Goal: Transaction & Acquisition: Download file/media

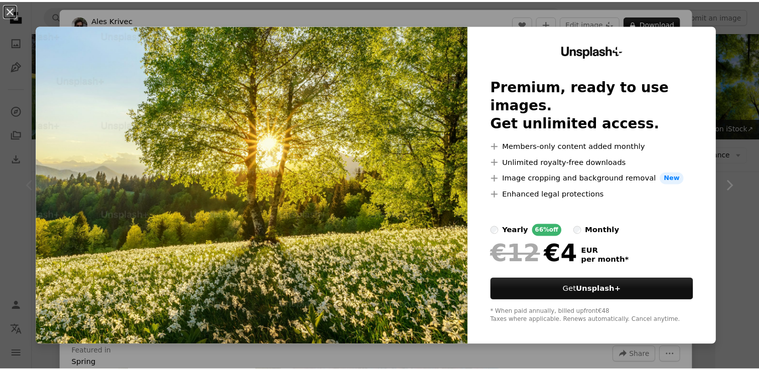
scroll to position [201, 0]
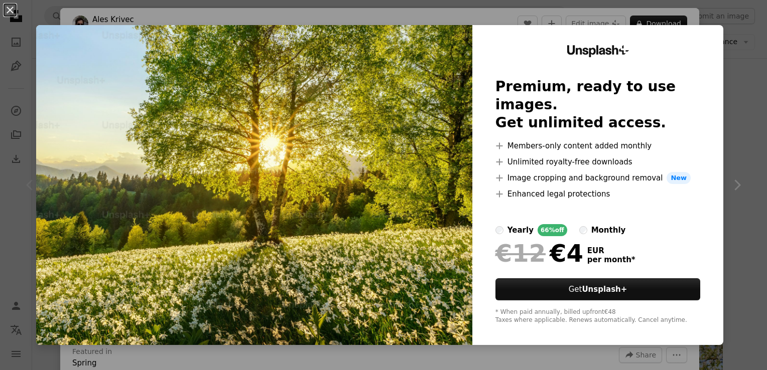
click at [744, 21] on div "An X shape Unsplash+ Premium, ready to use images. Get unlimited access. A plus…" at bounding box center [383, 185] width 767 height 370
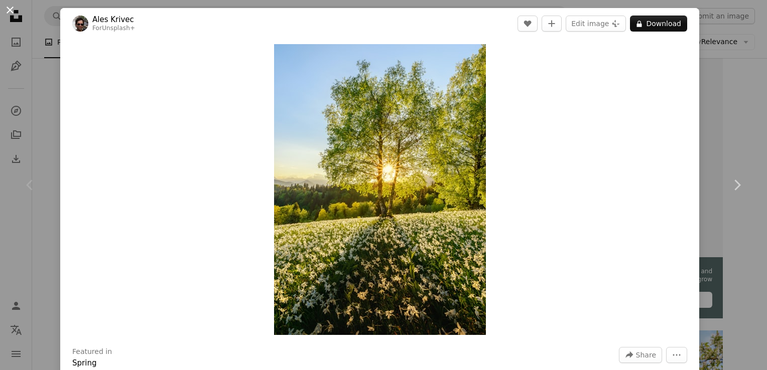
click at [11, 11] on button "An X shape" at bounding box center [10, 10] width 12 height 12
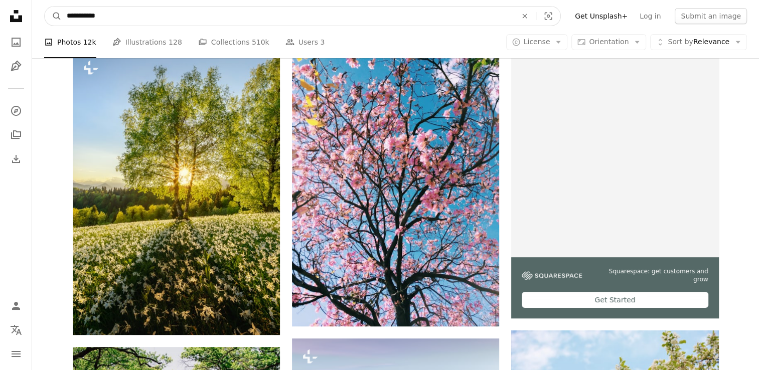
click at [69, 13] on input "**********" at bounding box center [288, 16] width 452 height 19
type input "**********"
click button "A magnifying glass" at bounding box center [53, 16] width 17 height 19
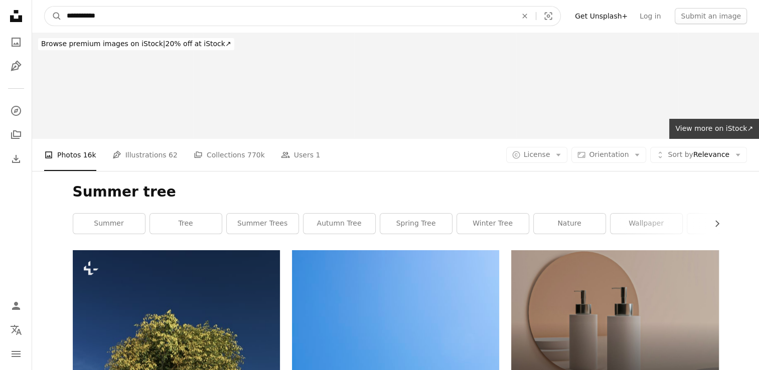
click at [72, 15] on input "**********" at bounding box center [288, 16] width 452 height 19
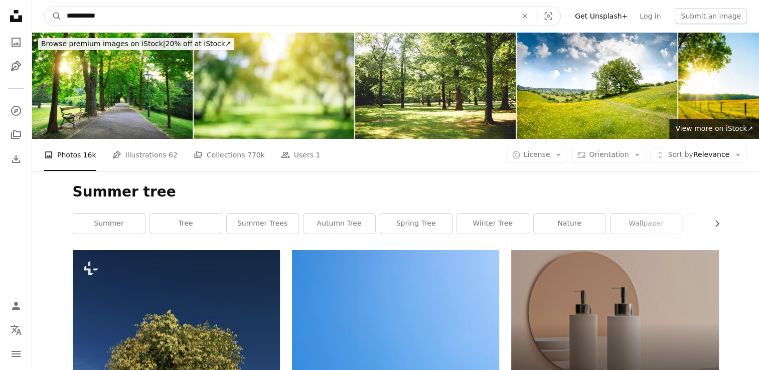
click at [72, 15] on input "**********" at bounding box center [288, 16] width 452 height 19
type input "**********"
click at [45, 7] on button "A magnifying glass" at bounding box center [53, 16] width 17 height 19
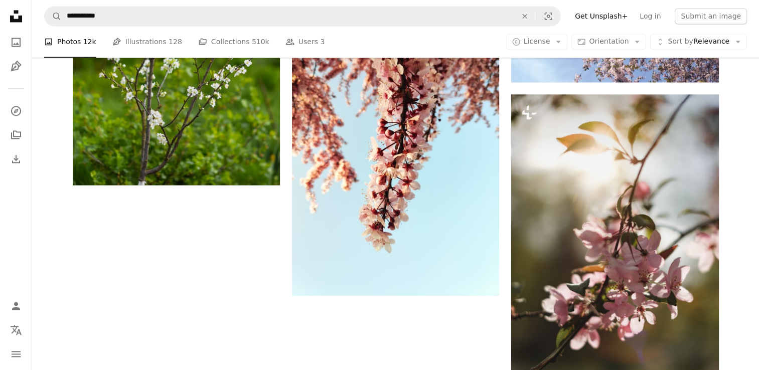
scroll to position [1988, 0]
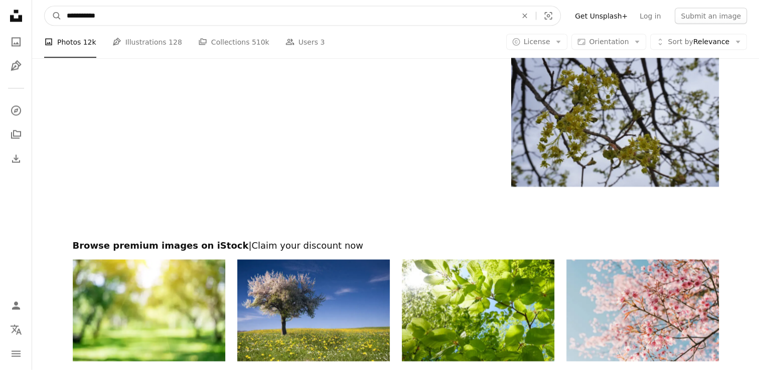
click at [74, 18] on input "**********" at bounding box center [288, 16] width 452 height 19
type input "**********"
click button "A magnifying glass" at bounding box center [53, 16] width 17 height 19
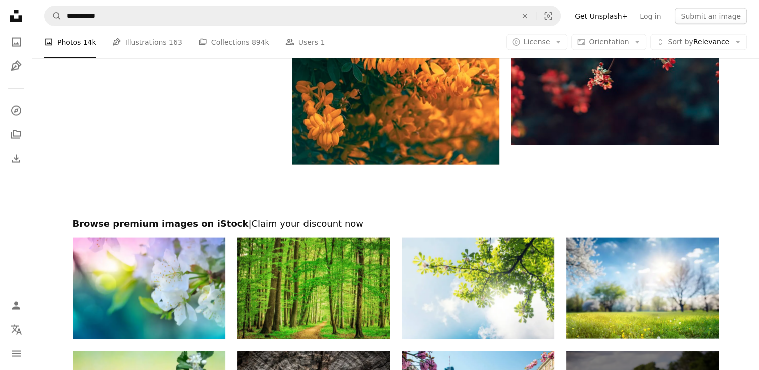
scroll to position [2375, 0]
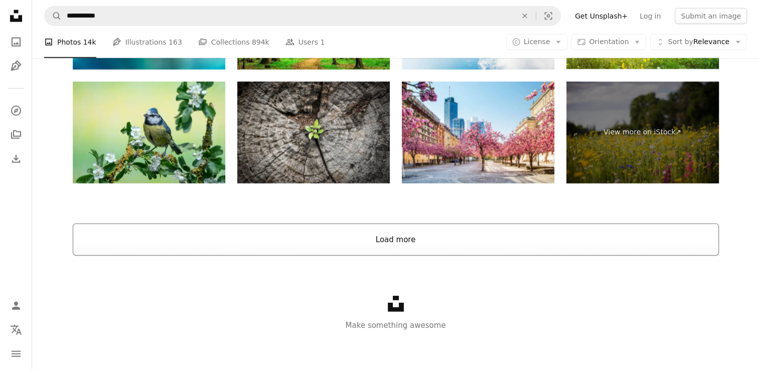
click at [579, 241] on button "Load more" at bounding box center [396, 240] width 646 height 32
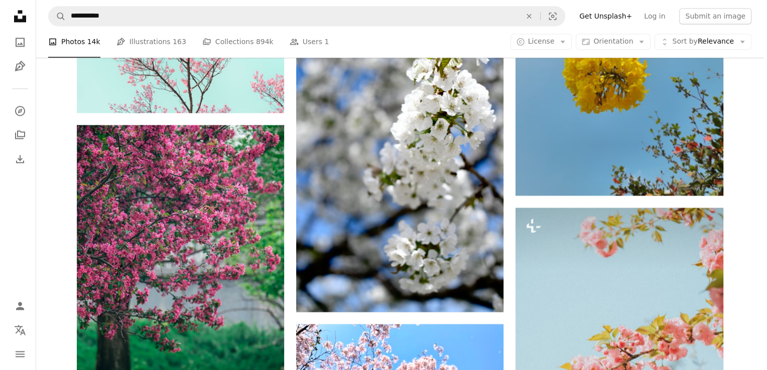
scroll to position [5474, 0]
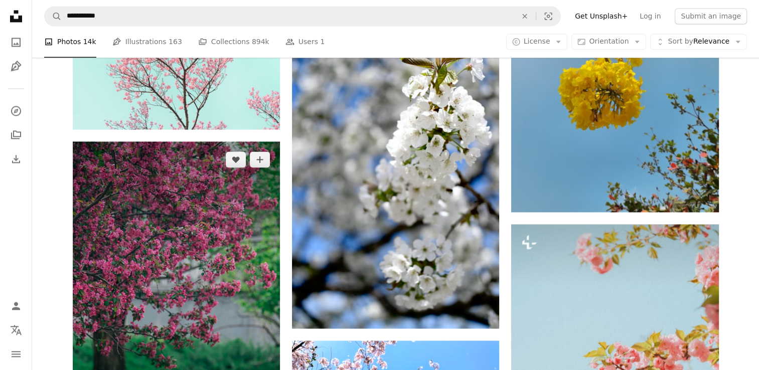
click at [167, 201] on img at bounding box center [176, 297] width 207 height 312
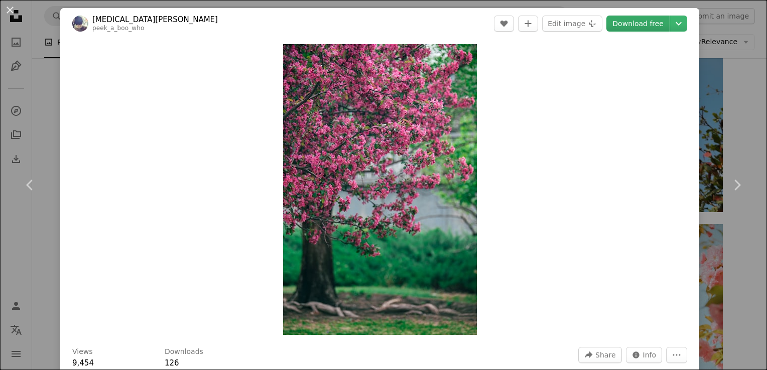
click at [618, 21] on link "Download free" at bounding box center [637, 24] width 63 height 16
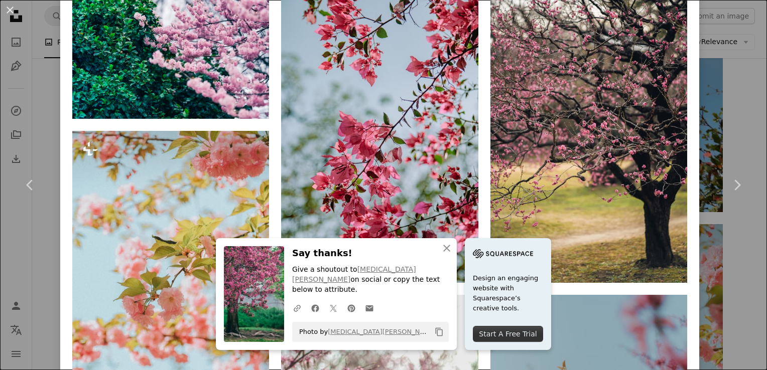
scroll to position [680, 0]
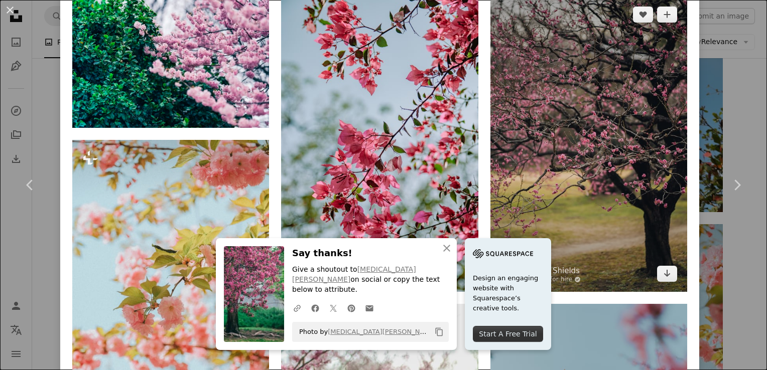
click at [564, 102] on img at bounding box center [588, 143] width 197 height 295
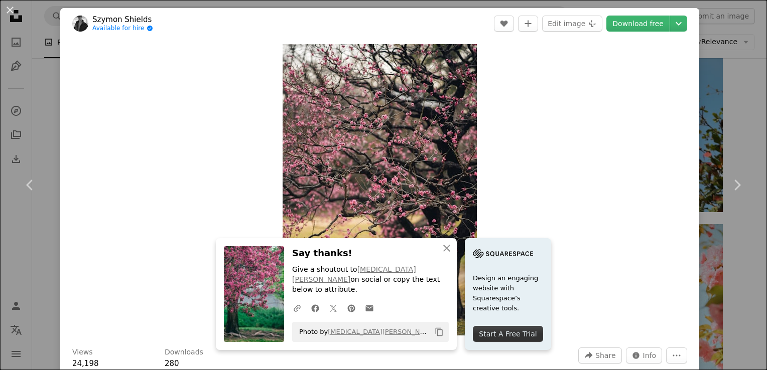
click at [706, 97] on div "An X shape Chevron left Chevron right An X shape Close Say thanks! Give a shout…" at bounding box center [383, 185] width 767 height 370
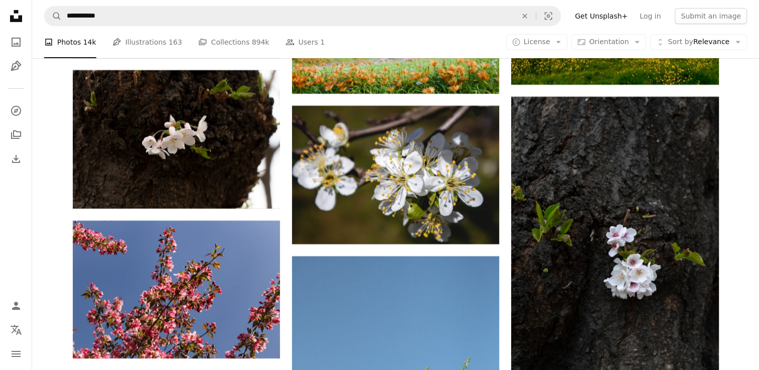
scroll to position [7741, 0]
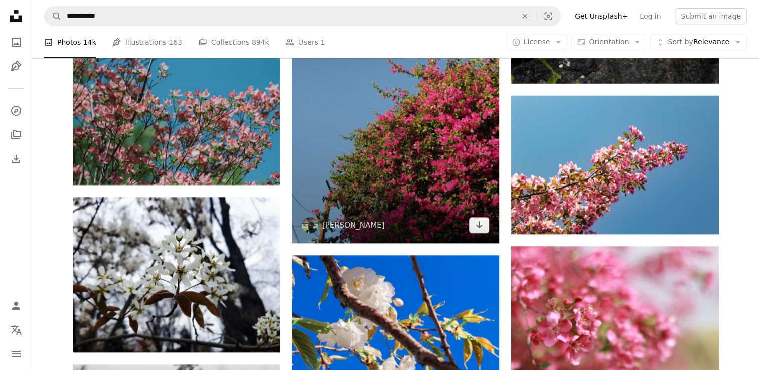
click at [427, 194] on img at bounding box center [395, 87] width 207 height 311
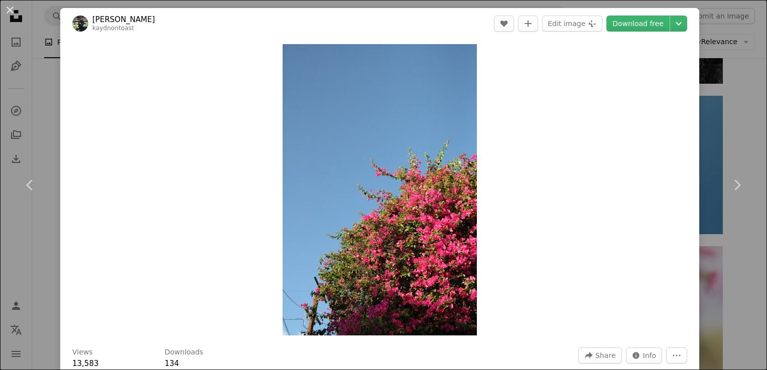
click at [722, 37] on div "An X shape Chevron left Chevron right Kaydn Ito kaydnontoast A heart A plus sig…" at bounding box center [383, 185] width 767 height 370
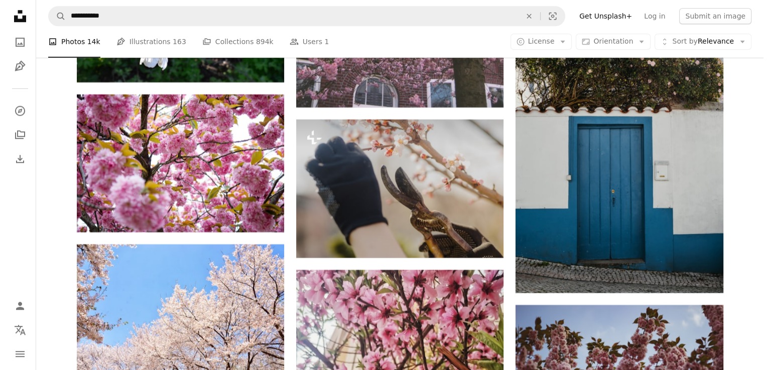
scroll to position [8455, 0]
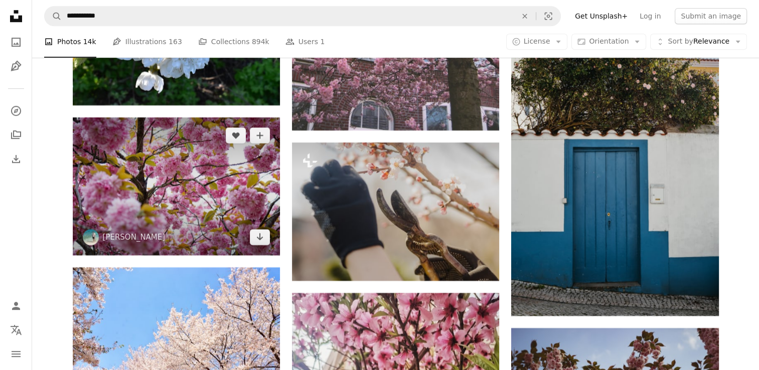
click at [228, 196] on img at bounding box center [176, 186] width 207 height 138
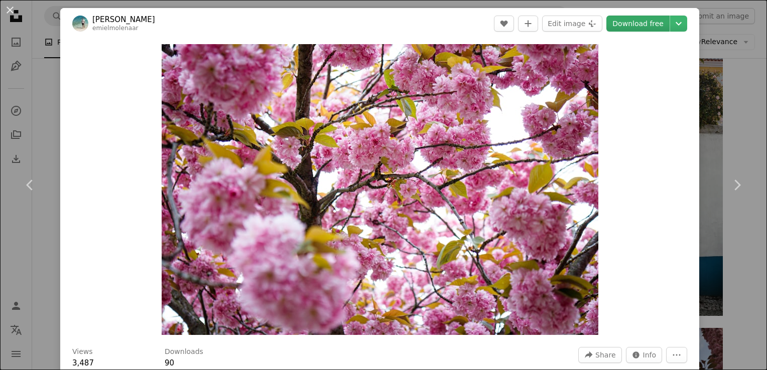
click at [628, 20] on link "Download free" at bounding box center [637, 24] width 63 height 16
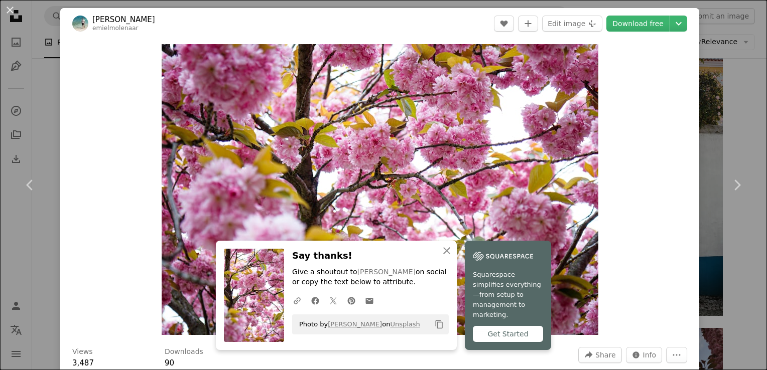
click at [731, 55] on div "An X shape Chevron left Chevron right An X shape Close Say thanks! Give a shout…" at bounding box center [383, 185] width 767 height 370
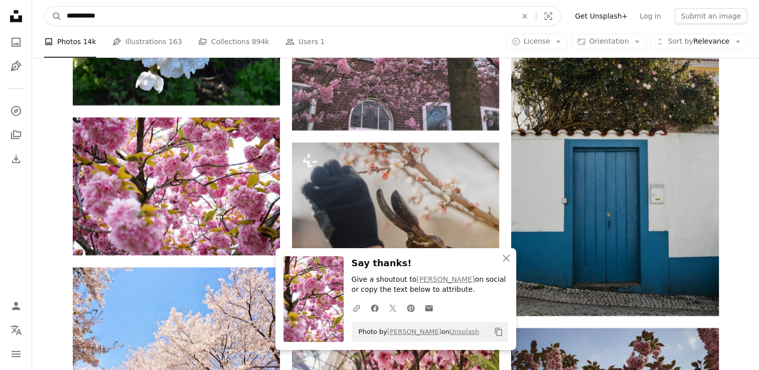
drag, startPoint x: 106, startPoint y: 15, endPoint x: 13, endPoint y: 6, distance: 93.7
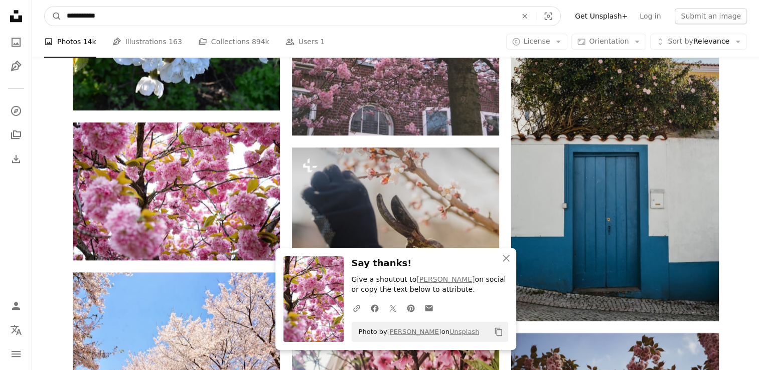
type input "**********"
click at [45, 7] on button "A magnifying glass" at bounding box center [53, 16] width 17 height 19
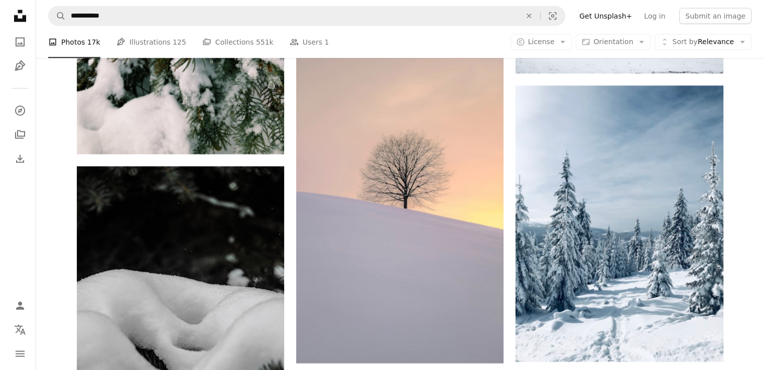
scroll to position [2339, 0]
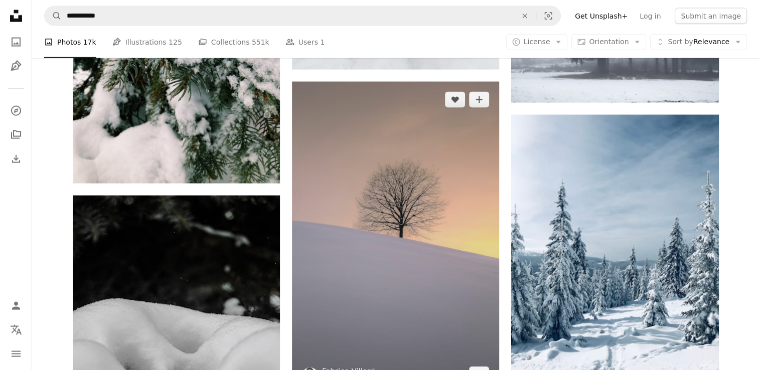
click at [393, 141] on img at bounding box center [395, 237] width 207 height 311
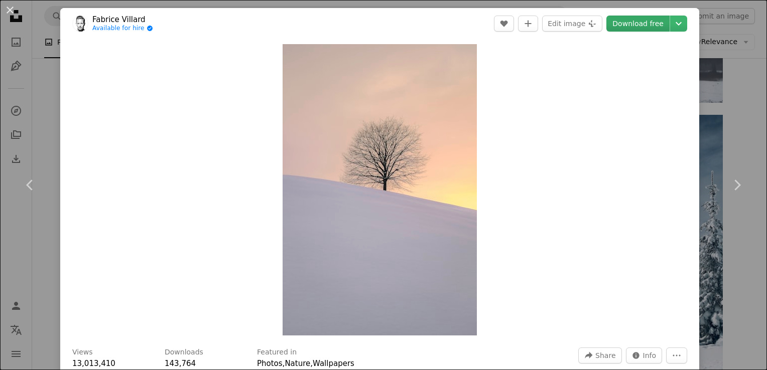
click at [636, 27] on link "Download free" at bounding box center [637, 24] width 63 height 16
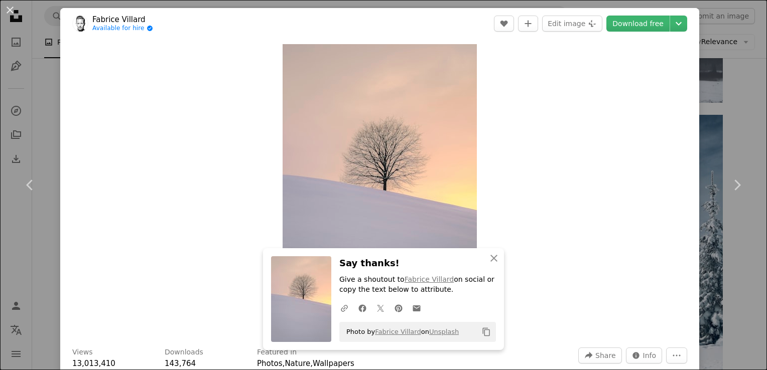
click at [714, 43] on div "An X shape Chevron left Chevron right An X shape Close Say thanks! Give a shout…" at bounding box center [383, 185] width 767 height 370
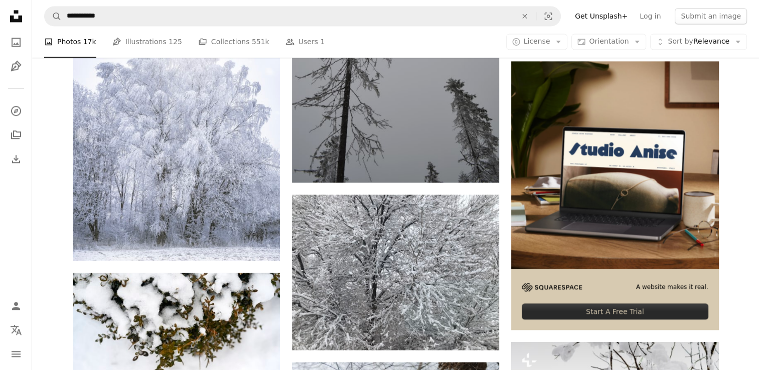
scroll to position [5331, 0]
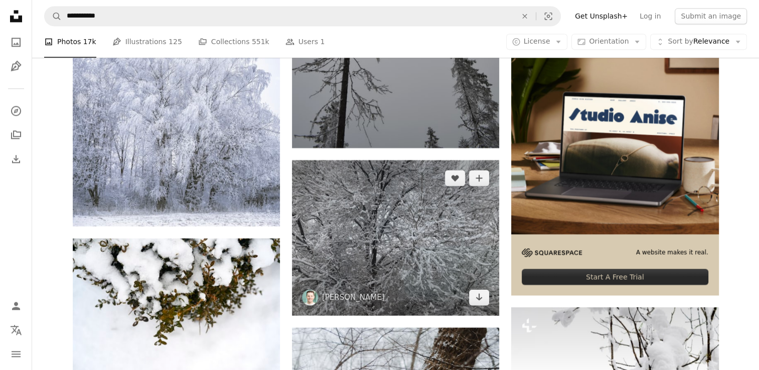
click at [405, 198] on img at bounding box center [395, 238] width 207 height 156
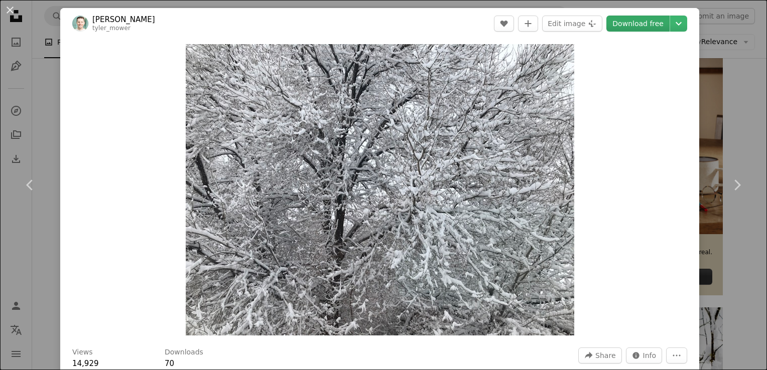
click at [634, 26] on link "Download free" at bounding box center [637, 24] width 63 height 16
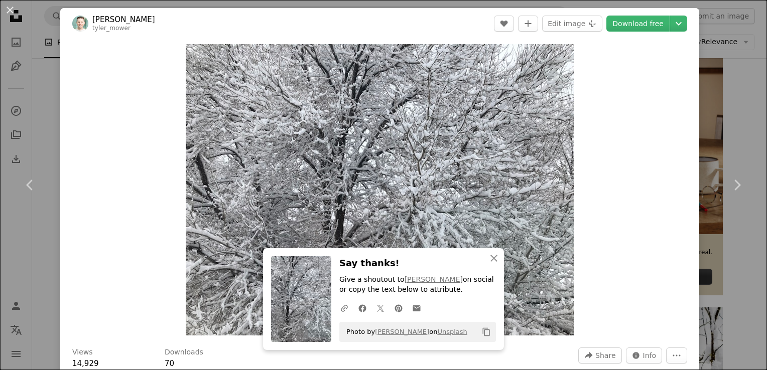
click at [720, 85] on div "An X shape Chevron left Chevron right An X shape Close Say thanks! Give a shout…" at bounding box center [383, 185] width 767 height 370
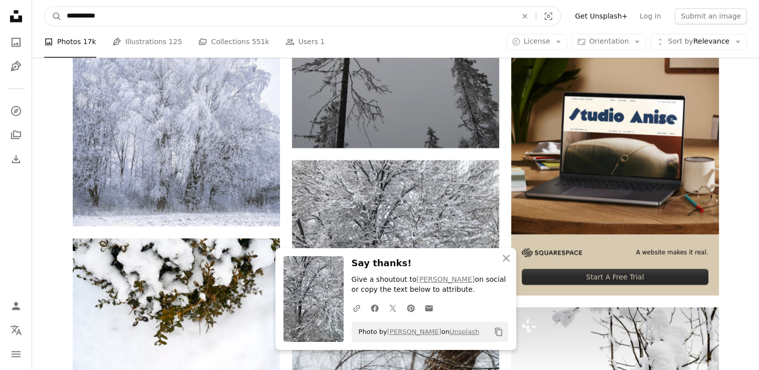
click at [78, 17] on input "**********" at bounding box center [288, 16] width 452 height 19
type input "**********"
click at [45, 7] on button "A magnifying glass" at bounding box center [53, 16] width 17 height 19
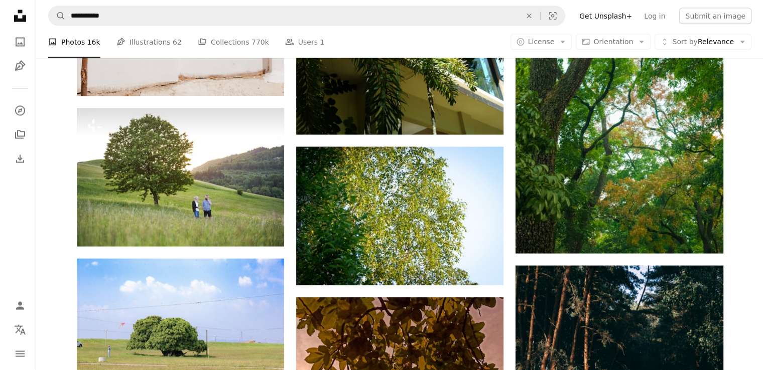
scroll to position [2115, 0]
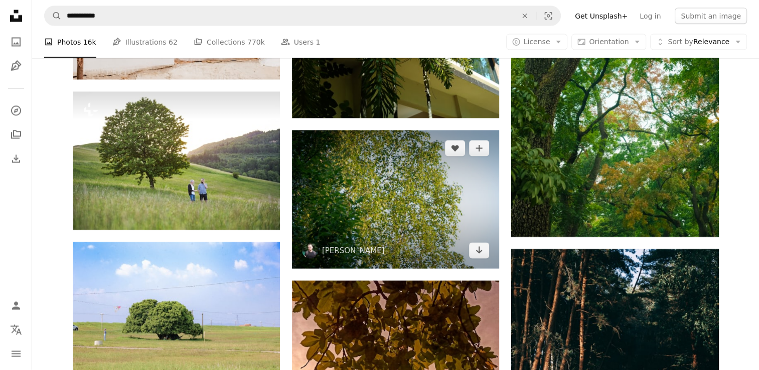
click at [388, 226] on img at bounding box center [395, 199] width 207 height 138
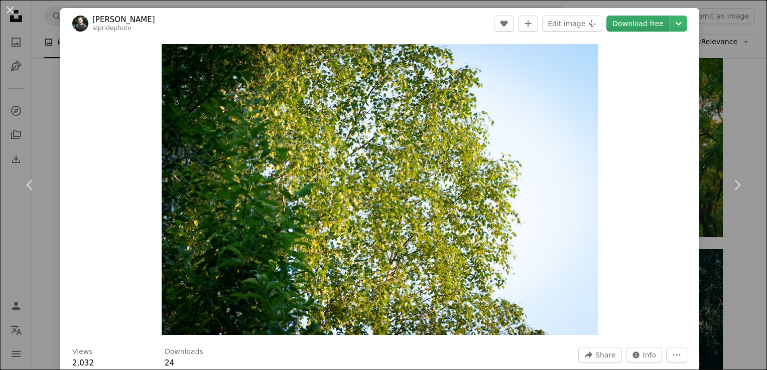
click at [632, 23] on link "Download free" at bounding box center [637, 24] width 63 height 16
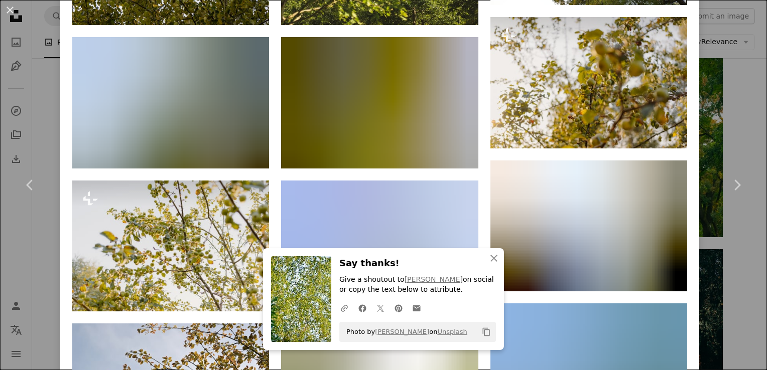
scroll to position [797, 0]
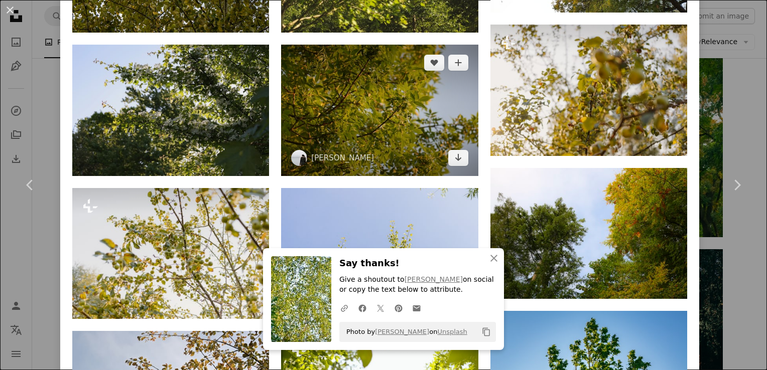
click at [410, 87] on img at bounding box center [379, 110] width 197 height 131
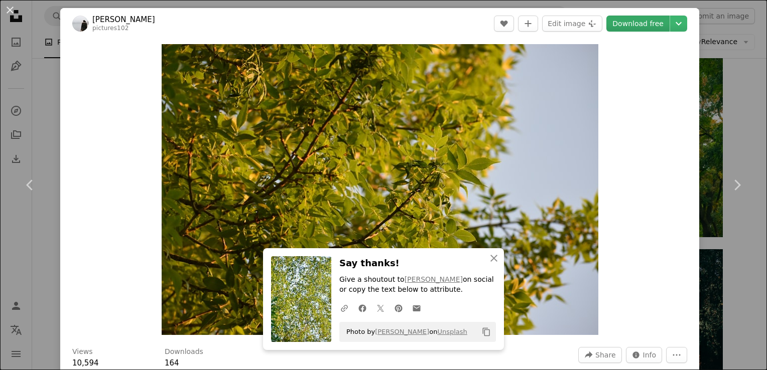
click at [635, 27] on link "Download free" at bounding box center [637, 24] width 63 height 16
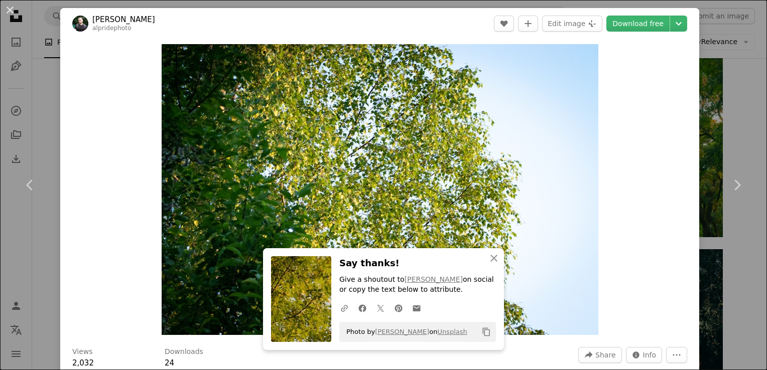
click at [713, 48] on div "An X shape Chevron left Chevron right An X shape Close Say thanks! Give a shout…" at bounding box center [383, 185] width 767 height 370
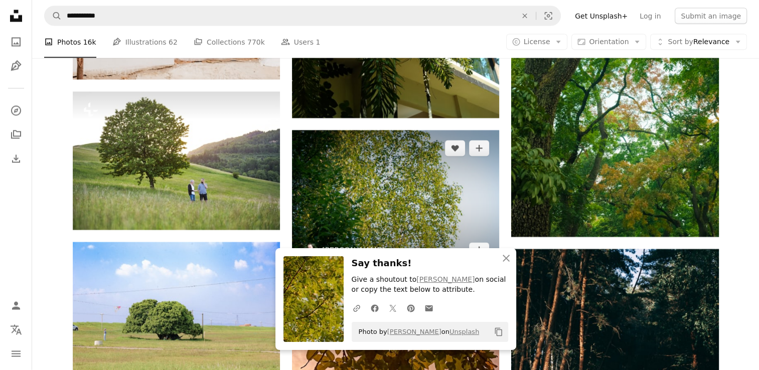
click at [367, 206] on img at bounding box center [395, 199] width 207 height 138
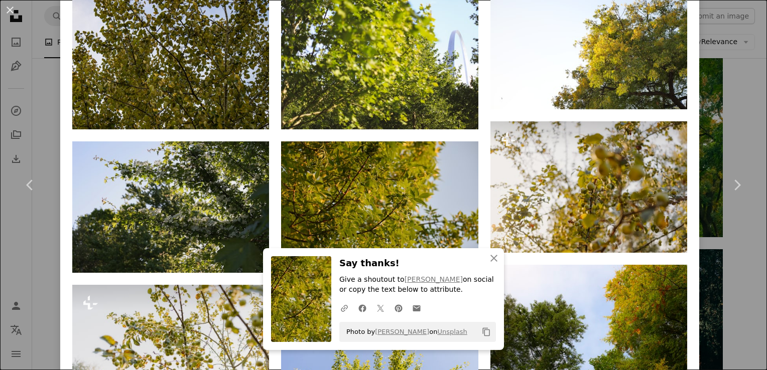
scroll to position [756, 0]
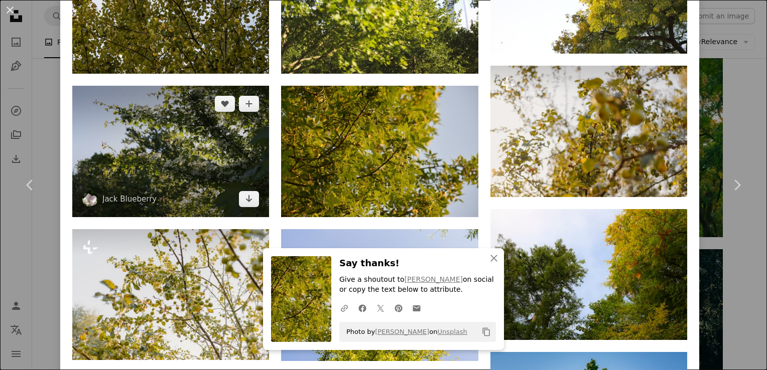
click at [152, 117] on img at bounding box center [170, 151] width 197 height 131
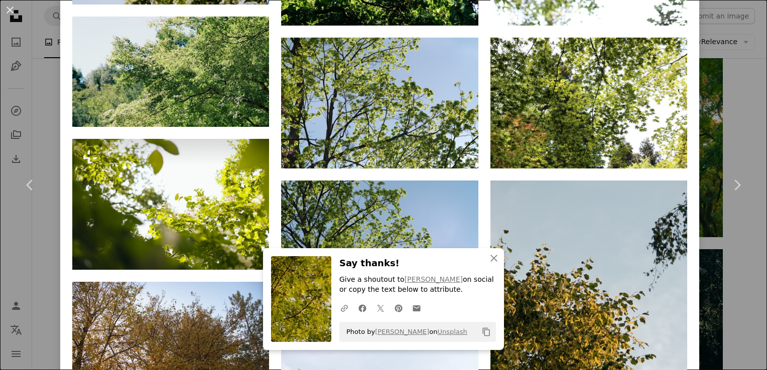
scroll to position [990, 0]
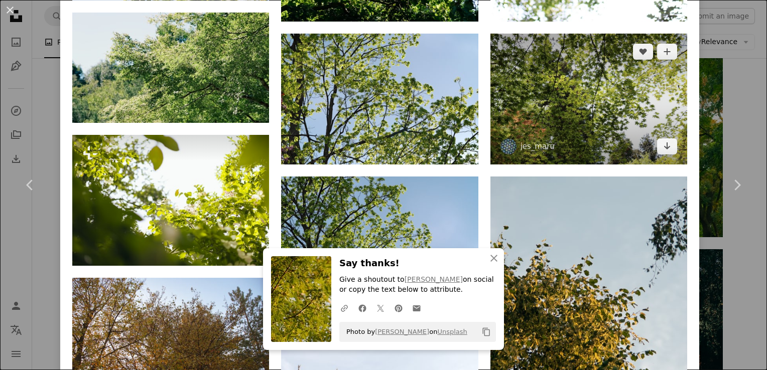
click at [612, 53] on img at bounding box center [588, 99] width 197 height 131
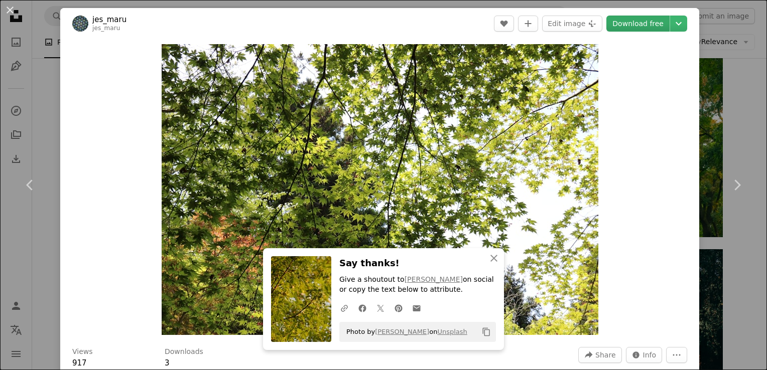
click at [641, 23] on link "Download free" at bounding box center [637, 24] width 63 height 16
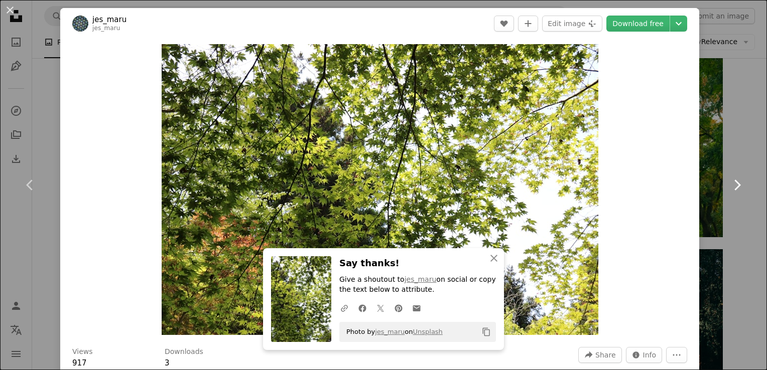
click at [720, 155] on link "Chevron right" at bounding box center [736, 185] width 60 height 96
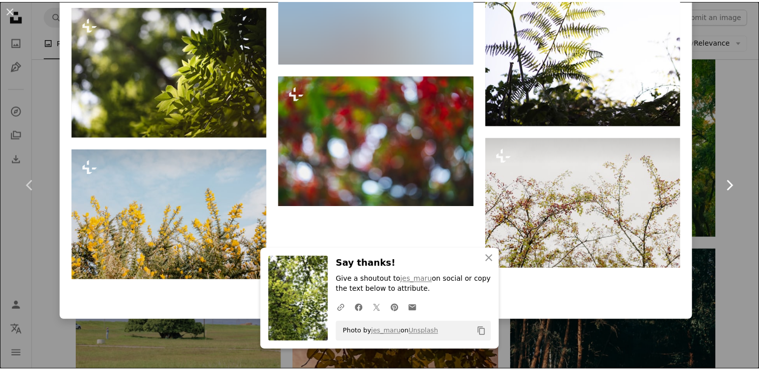
scroll to position [3202, 0]
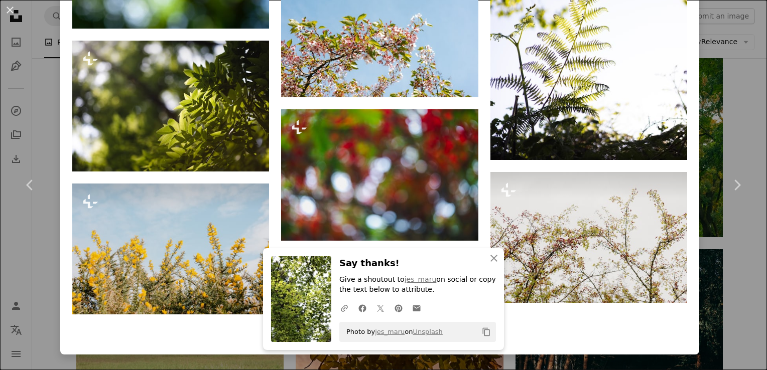
click at [715, 69] on div "An X shape Chevron left Chevron right An X shape Close Say thanks! Give a shout…" at bounding box center [383, 185] width 767 height 370
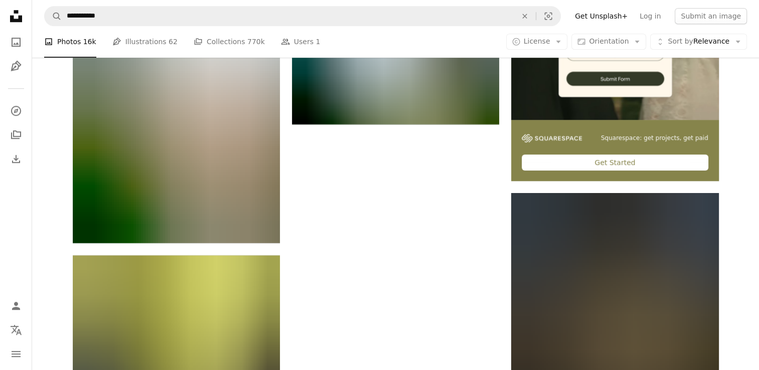
scroll to position [5030, 0]
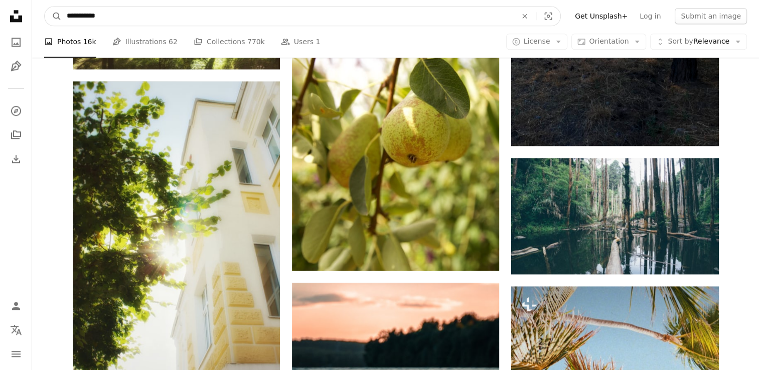
click at [74, 21] on input "**********" at bounding box center [288, 16] width 452 height 19
type input "**********"
click button "A magnifying glass" at bounding box center [53, 16] width 17 height 19
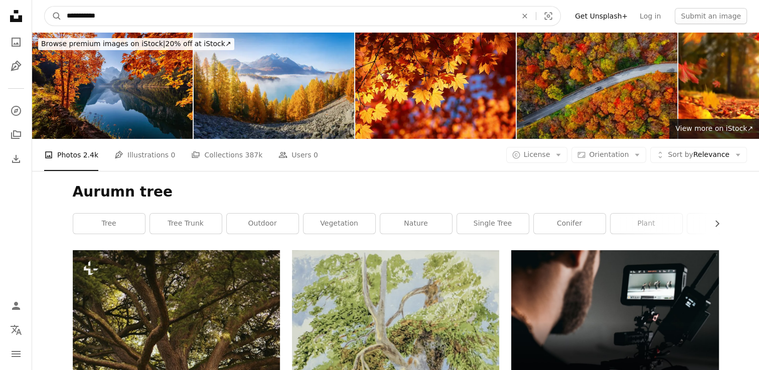
click at [76, 13] on input "**********" at bounding box center [288, 16] width 452 height 19
type input "**********"
click button "A magnifying glass" at bounding box center [53, 16] width 17 height 19
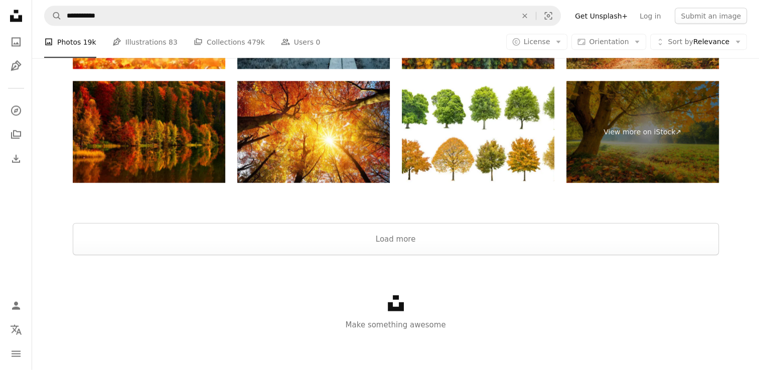
scroll to position [2290, 0]
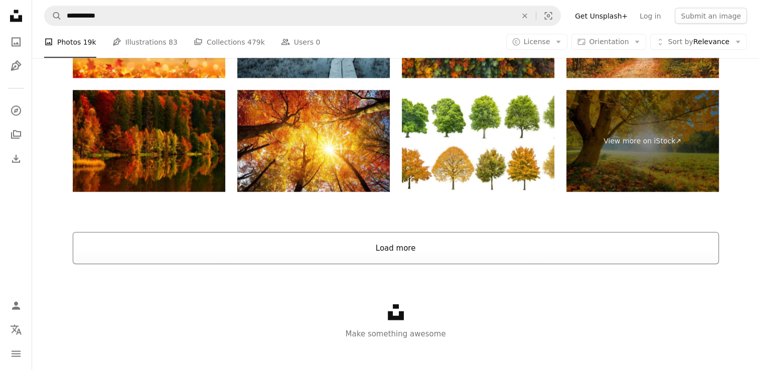
click at [530, 241] on button "Load more" at bounding box center [396, 248] width 646 height 32
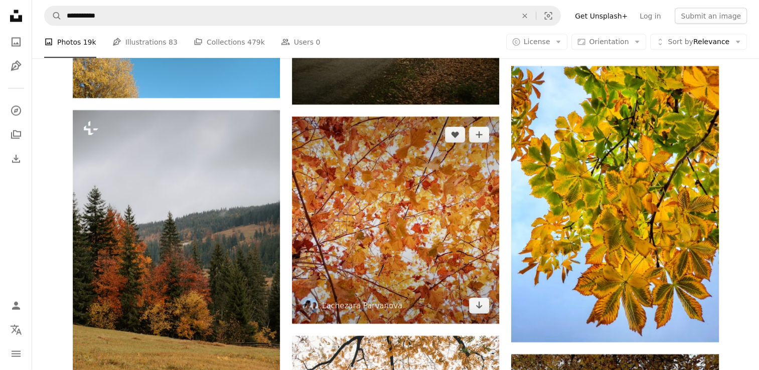
click at [407, 212] on img at bounding box center [395, 220] width 207 height 207
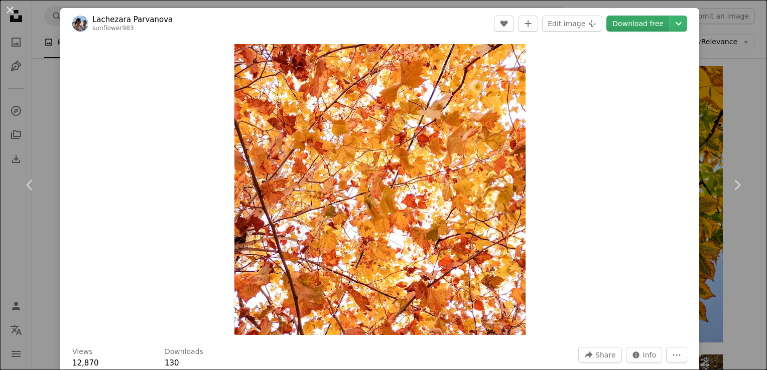
click at [621, 20] on link "Download free" at bounding box center [637, 24] width 63 height 16
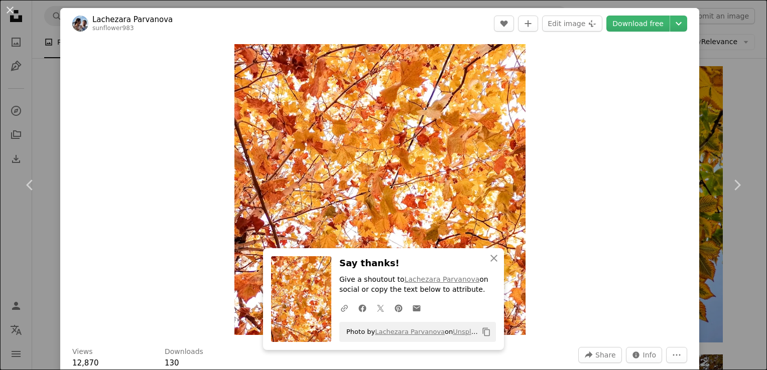
click at [729, 57] on div "An X shape Chevron left Chevron right An X shape Close Say thanks! Give a shout…" at bounding box center [383, 185] width 767 height 370
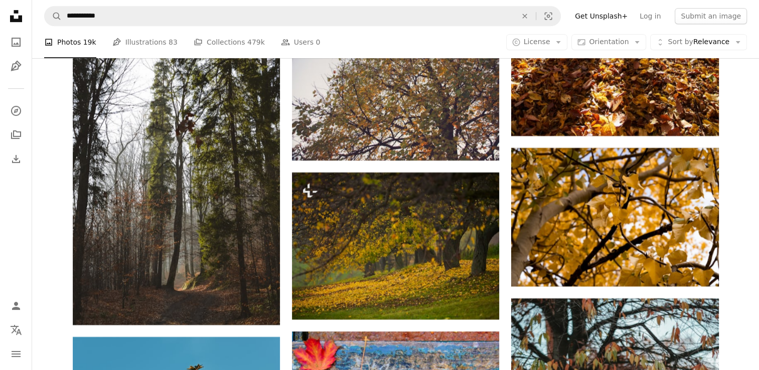
scroll to position [7796, 0]
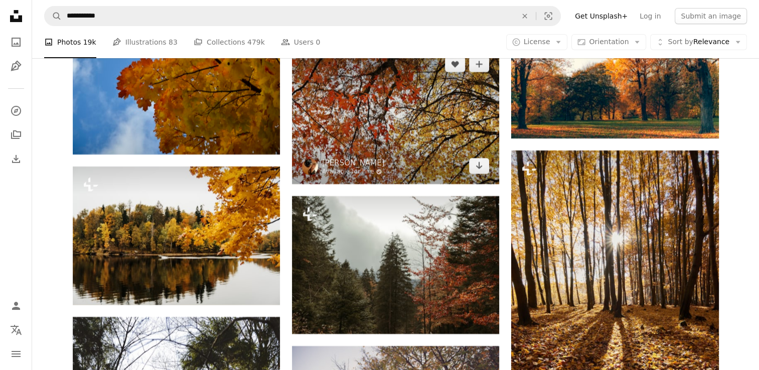
click at [408, 154] on img at bounding box center [395, 115] width 207 height 138
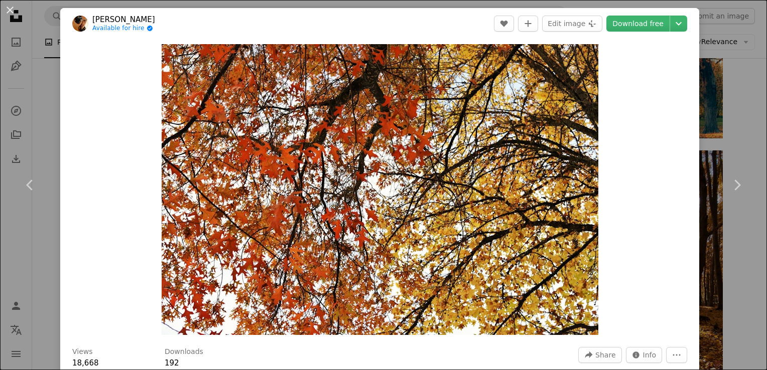
click at [750, 57] on div "An X shape Chevron left Chevron right alexis tourkevitch Available for hire A c…" at bounding box center [383, 185] width 767 height 370
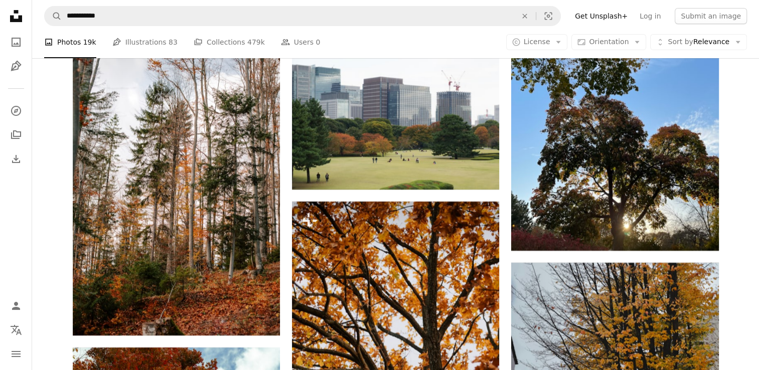
scroll to position [12006, 0]
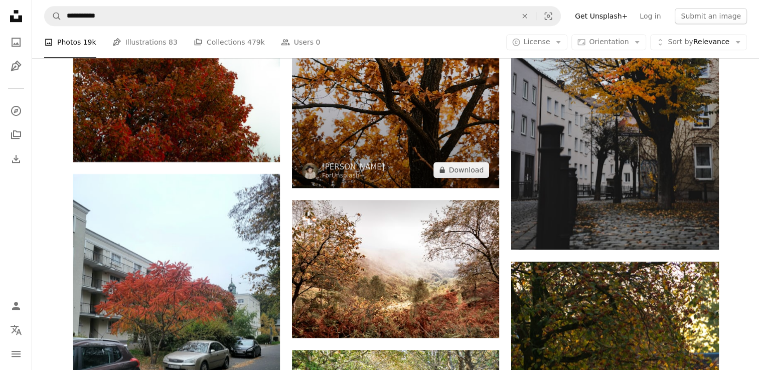
click at [410, 130] on img at bounding box center [395, 33] width 207 height 311
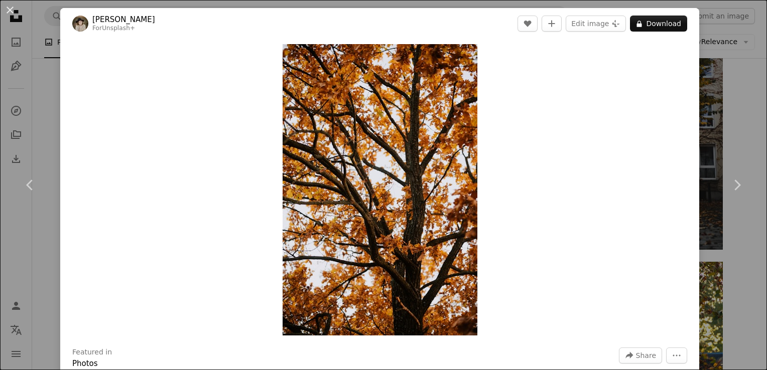
click at [707, 23] on div "An X shape Chevron left Chevron right Kateryna Hliznitsova For Unsplash+ A hear…" at bounding box center [383, 185] width 767 height 370
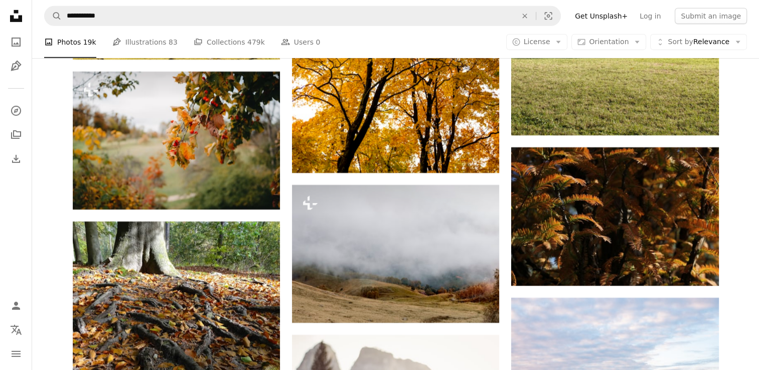
scroll to position [14273, 0]
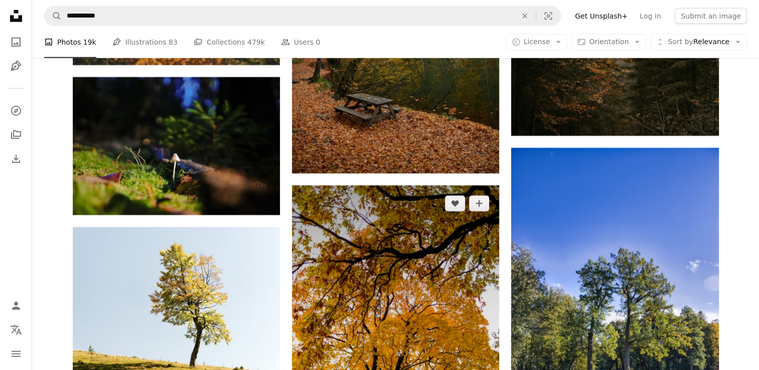
click at [471, 309] on img at bounding box center [395, 341] width 207 height 311
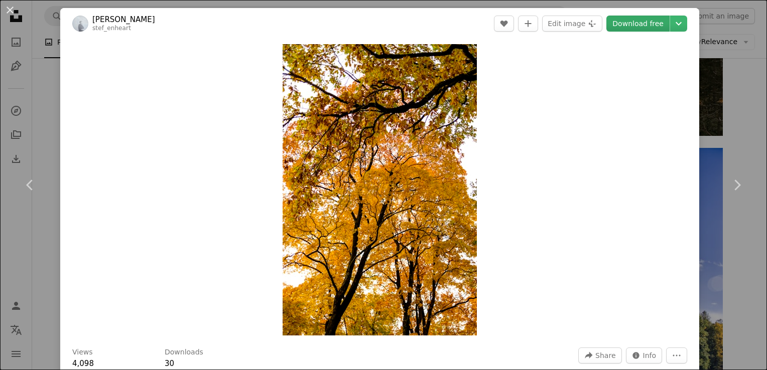
click at [641, 24] on link "Download free" at bounding box center [637, 24] width 63 height 16
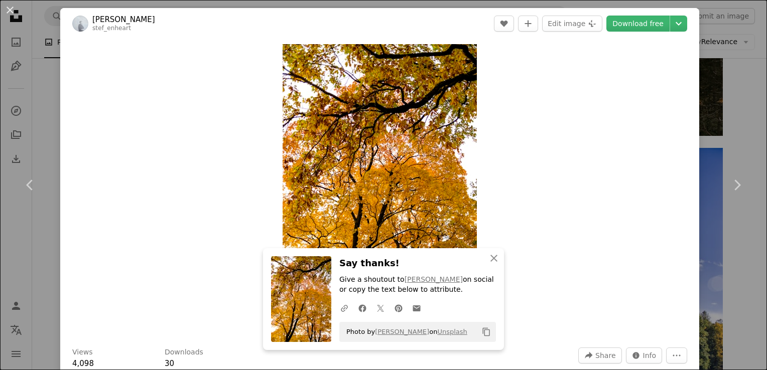
click at [723, 125] on div "An X shape Chevron left Chevron right An X shape Close Say thanks! Give a shout…" at bounding box center [383, 185] width 767 height 370
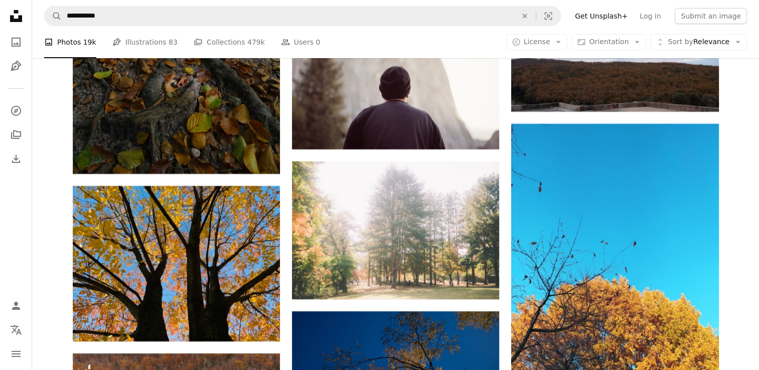
scroll to position [15245, 0]
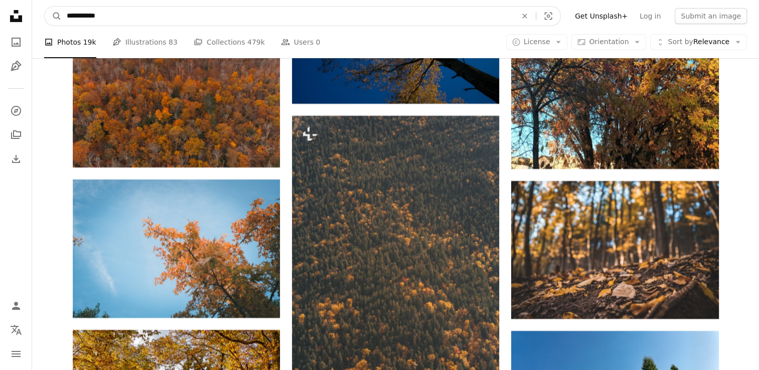
click at [72, 19] on input "**********" at bounding box center [288, 16] width 452 height 19
type input "**********"
click at [45, 7] on button "A magnifying glass" at bounding box center [53, 16] width 17 height 19
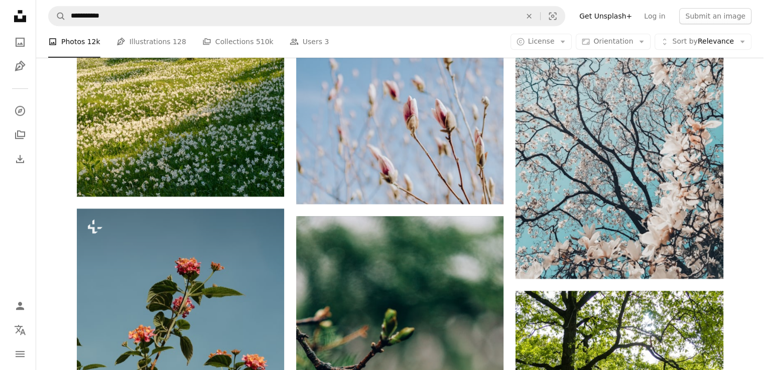
scroll to position [816, 0]
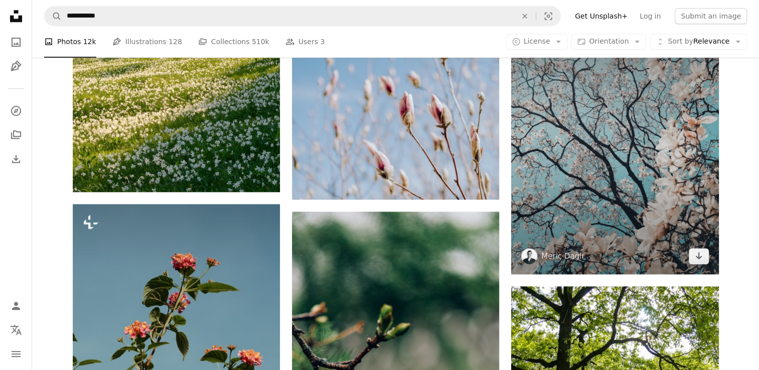
click at [660, 122] on img at bounding box center [614, 145] width 207 height 259
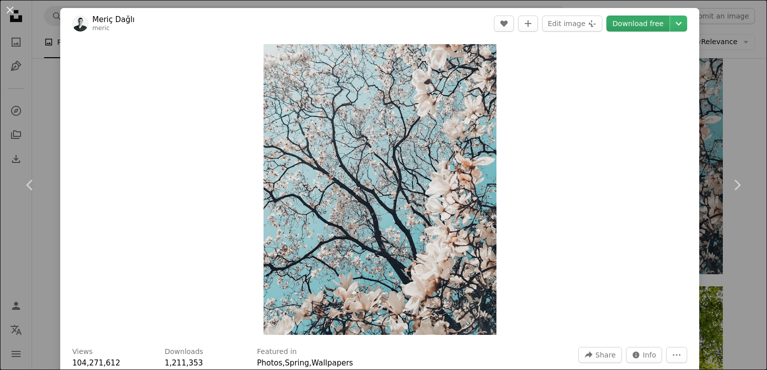
click at [627, 27] on link "Download free" at bounding box center [637, 24] width 63 height 16
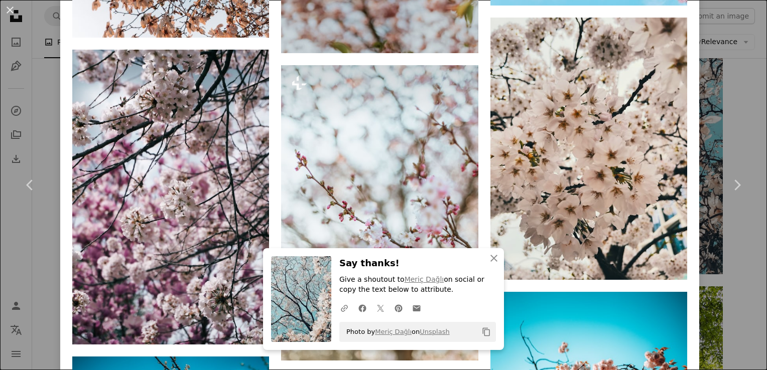
scroll to position [1559, 0]
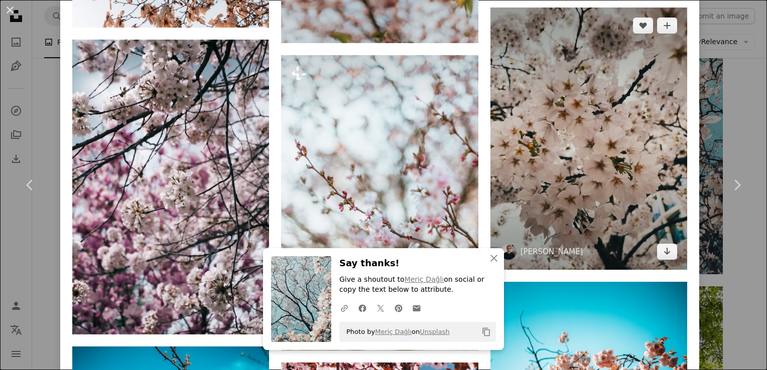
click at [608, 128] on img at bounding box center [588, 139] width 197 height 262
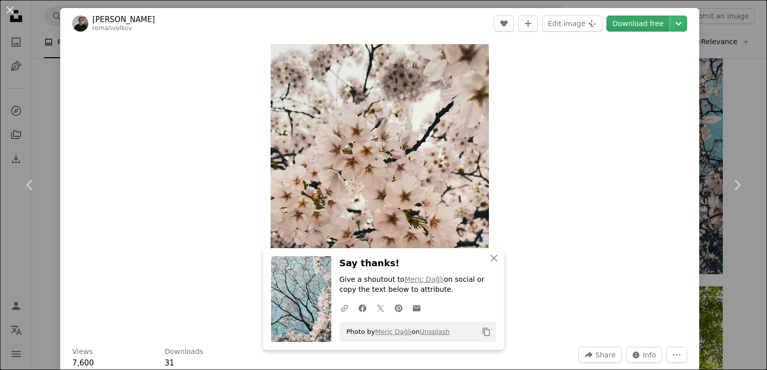
click at [633, 27] on link "Download free" at bounding box center [637, 24] width 63 height 16
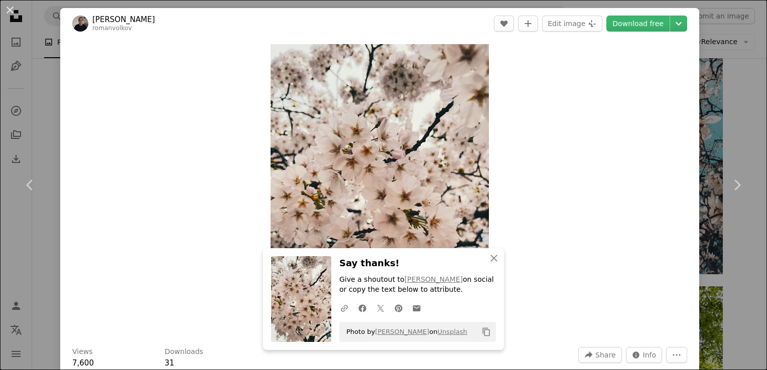
click at [718, 67] on div "An X shape Chevron left Chevron right An X shape Close Say thanks! Give a shout…" at bounding box center [383, 185] width 767 height 370
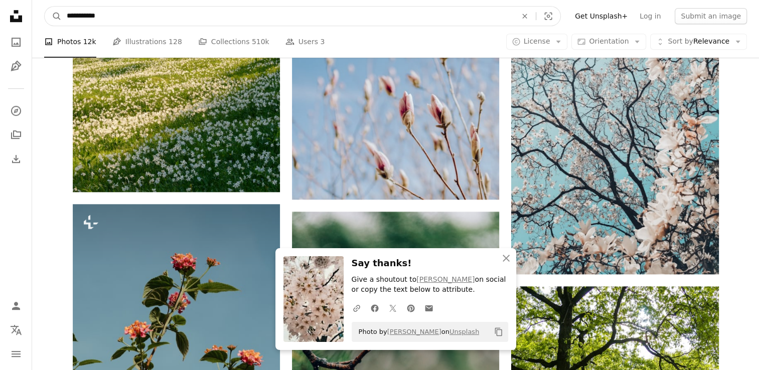
click at [80, 20] on input "**********" at bounding box center [288, 16] width 452 height 19
type input "**********"
click at [45, 7] on button "A magnifying glass" at bounding box center [53, 16] width 17 height 19
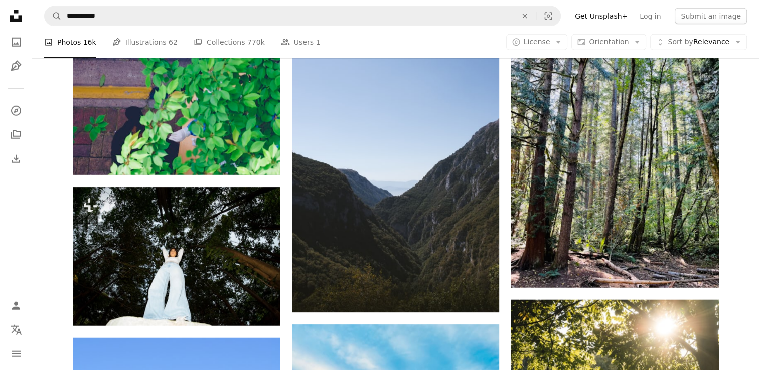
scroll to position [10586, 0]
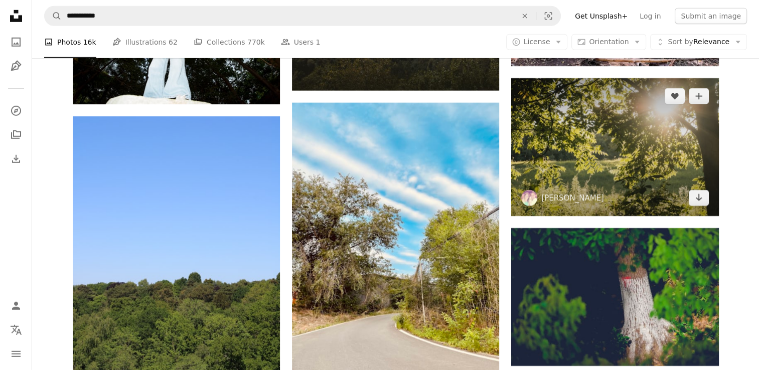
click at [640, 186] on img at bounding box center [614, 147] width 207 height 138
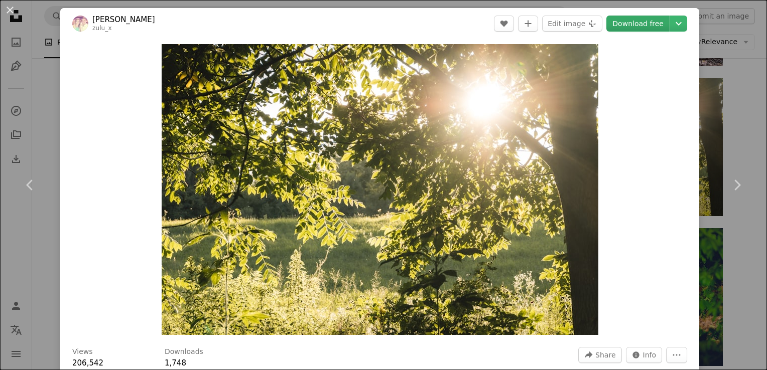
drag, startPoint x: 447, startPoint y: 161, endPoint x: 635, endPoint y: 24, distance: 231.9
click at [635, 24] on link "Download free" at bounding box center [637, 24] width 63 height 16
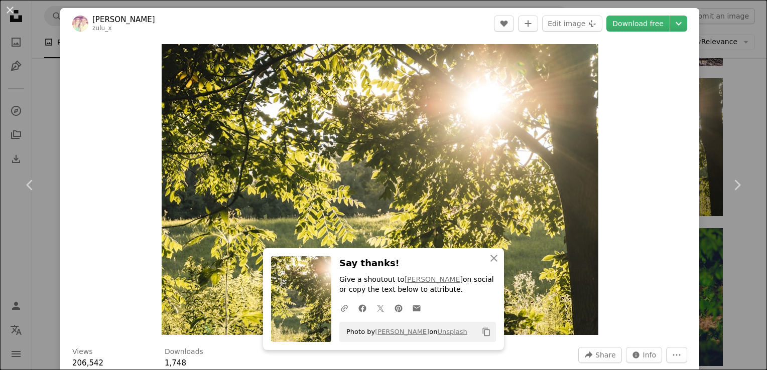
click at [726, 43] on div "An X shape Chevron left Chevron right An X shape Close Say thanks! Give a shout…" at bounding box center [383, 185] width 767 height 370
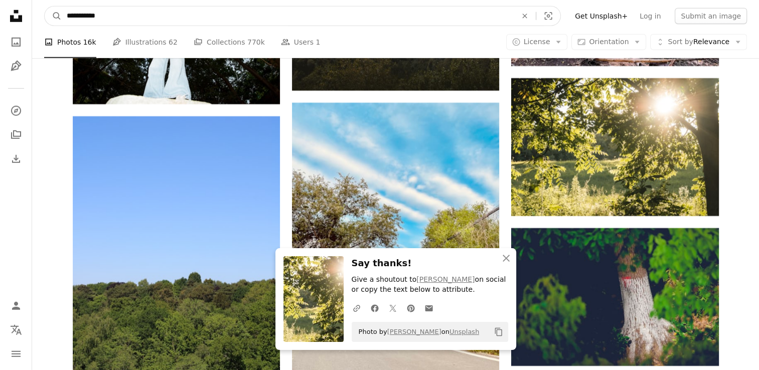
click at [78, 21] on input "**********" at bounding box center [288, 16] width 452 height 19
type input "**********"
click at [45, 7] on button "A magnifying glass" at bounding box center [53, 16] width 17 height 19
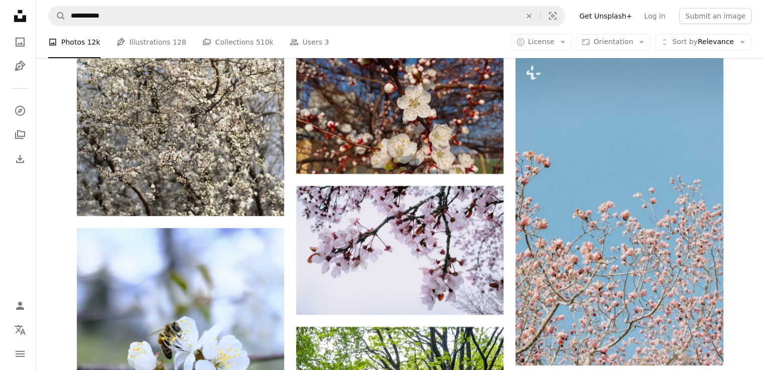
scroll to position [3262, 0]
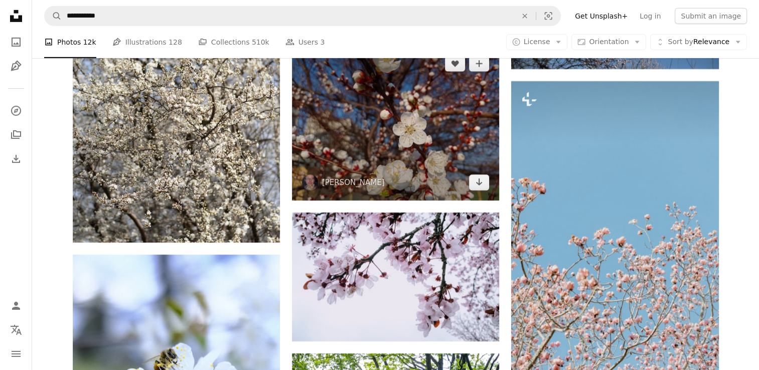
click at [431, 104] on img at bounding box center [395, 123] width 207 height 155
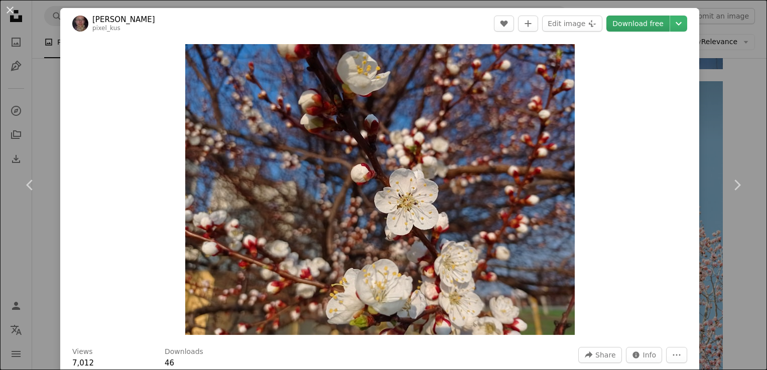
click at [632, 28] on link "Download free" at bounding box center [637, 24] width 63 height 16
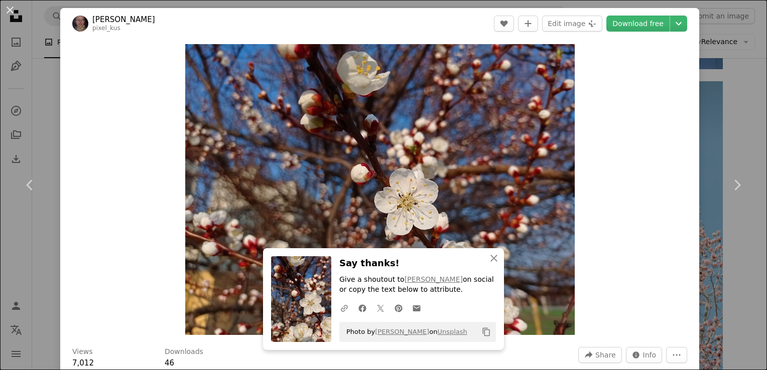
click at [495, 258] on icon "An X shape" at bounding box center [494, 258] width 12 height 12
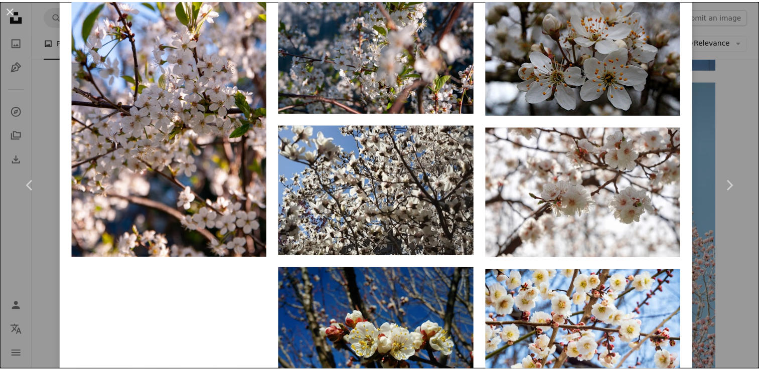
scroll to position [2821, 0]
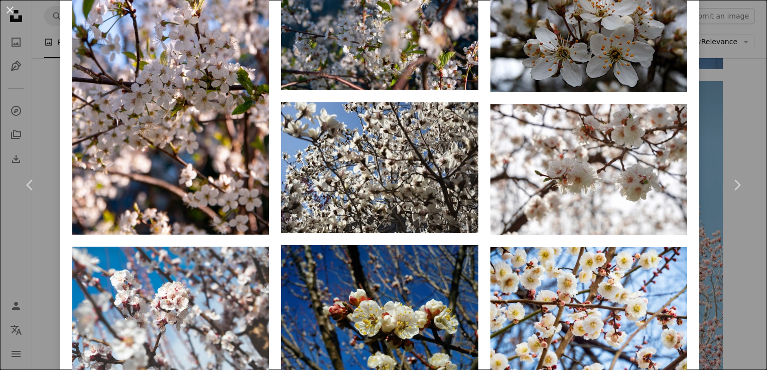
click at [715, 113] on div "An X shape Chevron left Chevron right Marina Logvinovskaya pixel_kus A heart A …" at bounding box center [383, 185] width 767 height 370
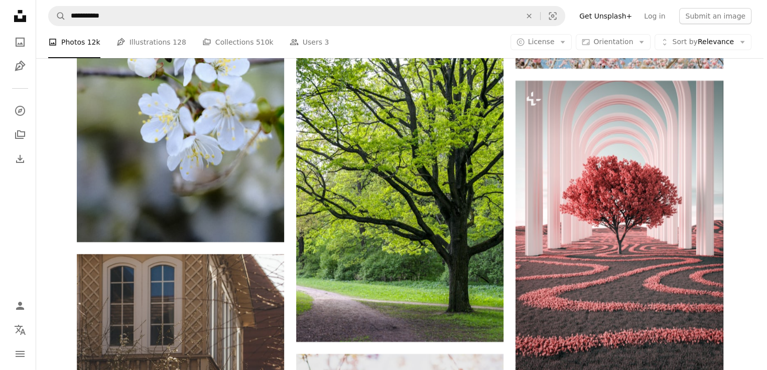
scroll to position [3910, 0]
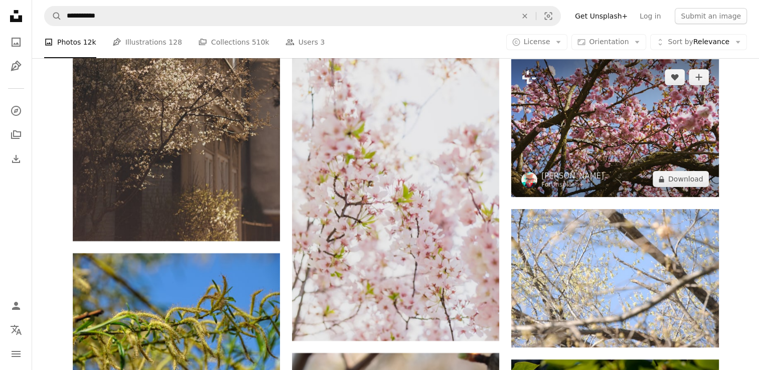
click at [595, 118] on img at bounding box center [614, 128] width 207 height 138
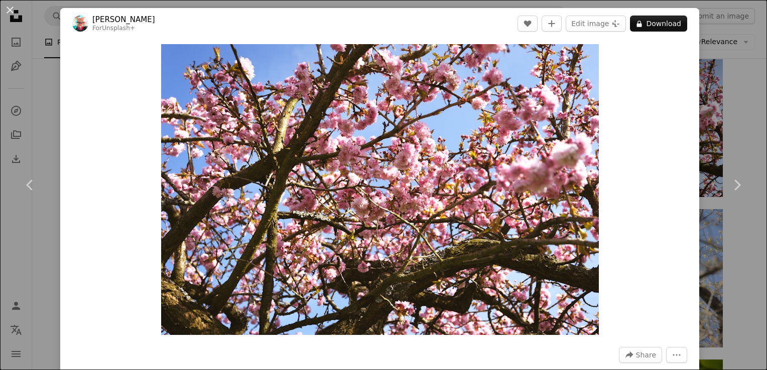
scroll to position [324, 0]
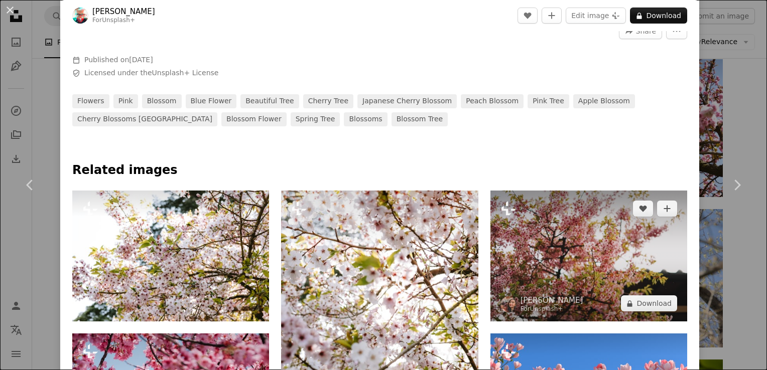
click at [599, 216] on img at bounding box center [588, 256] width 197 height 131
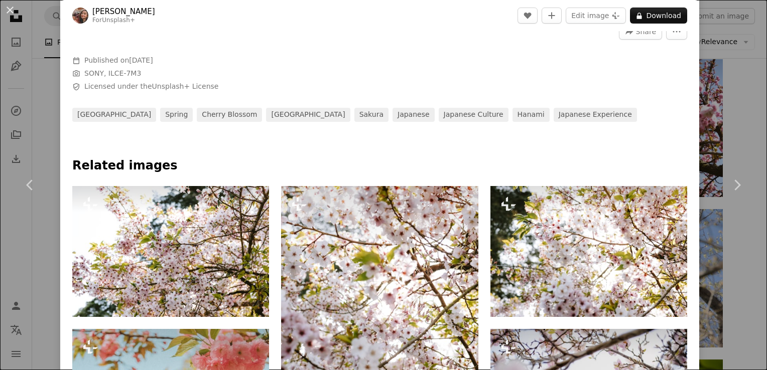
scroll to position [648, 0]
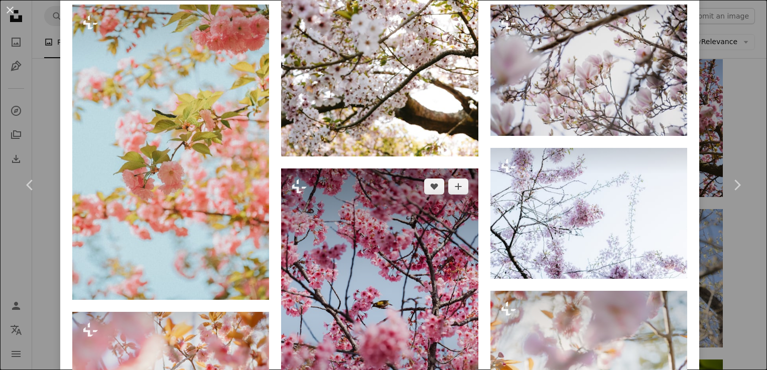
click at [401, 276] on img at bounding box center [379, 308] width 197 height 279
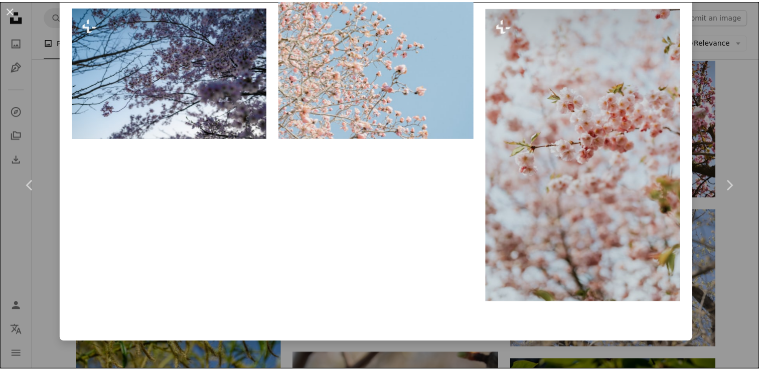
scroll to position [1930, 0]
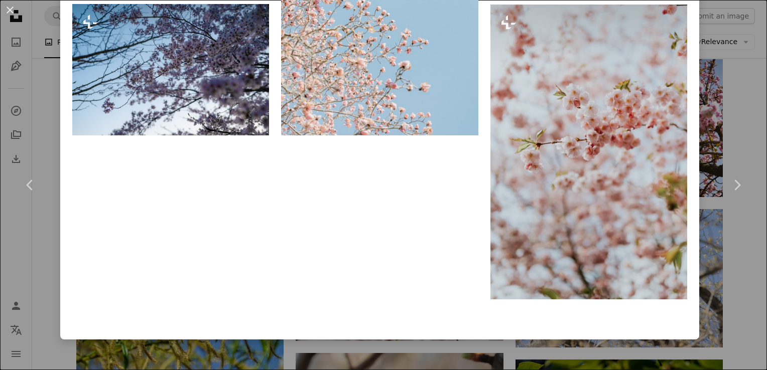
click at [720, 59] on div "An X shape Chevron left Chevron right [PERSON_NAME] For Unsplash+ A heart A plu…" at bounding box center [383, 185] width 767 height 370
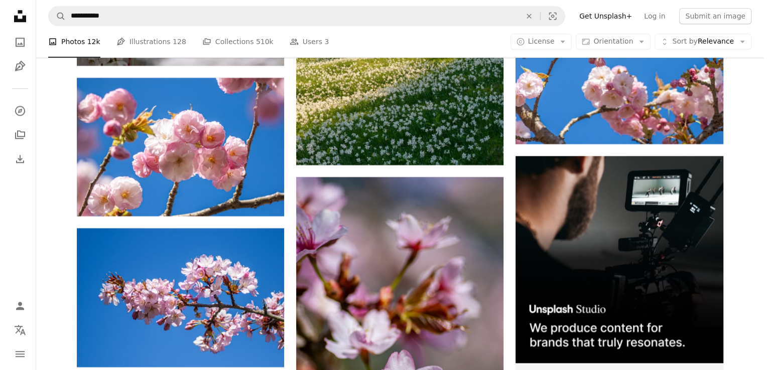
scroll to position [5205, 0]
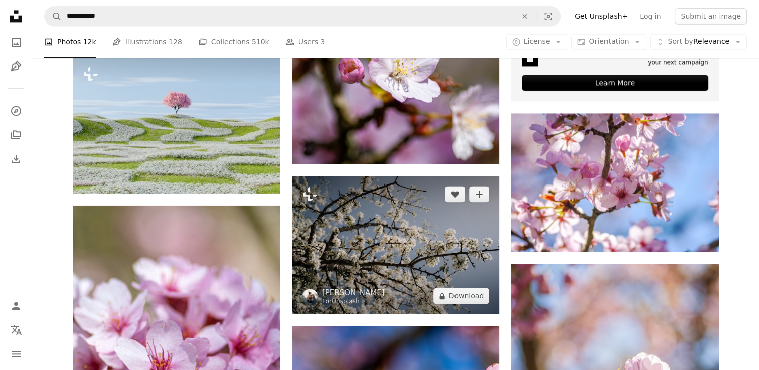
click at [415, 232] on img at bounding box center [395, 245] width 207 height 138
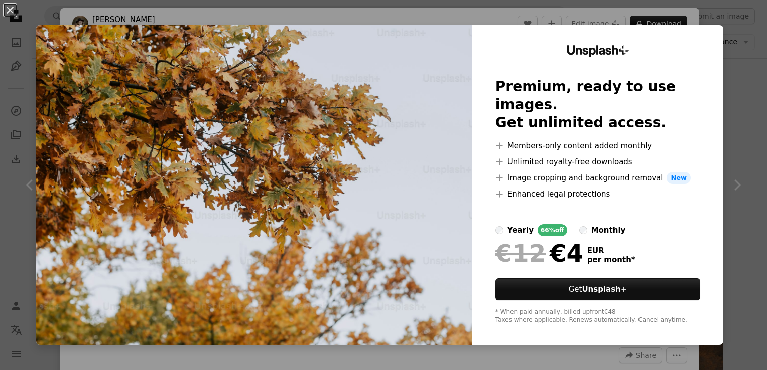
scroll to position [1943, 0]
click at [720, 59] on div "An X shape Unsplash+ Premium, ready to use images. Get unlimited access. A plus…" at bounding box center [383, 185] width 767 height 370
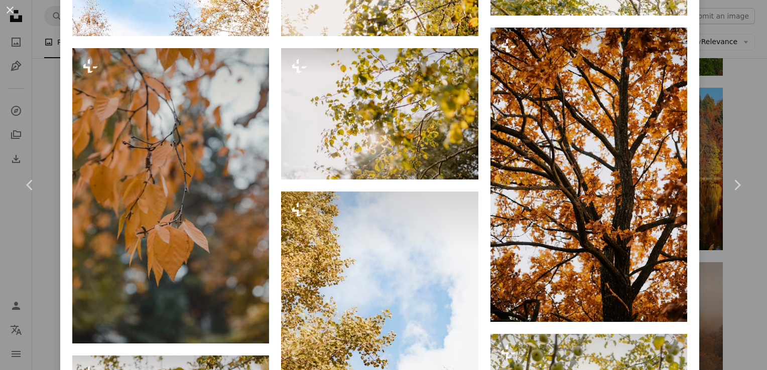
scroll to position [1296, 0]
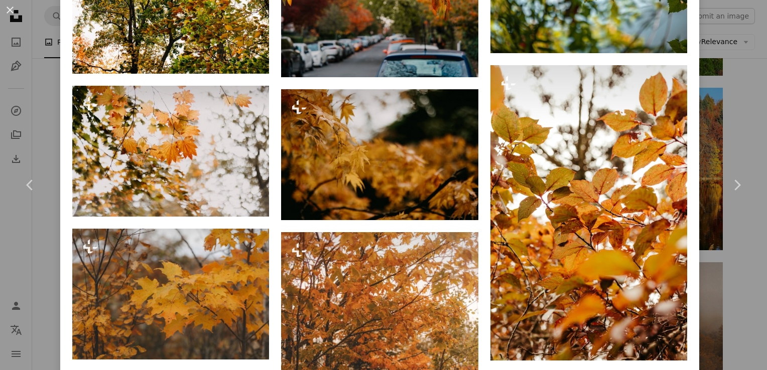
scroll to position [2917, 0]
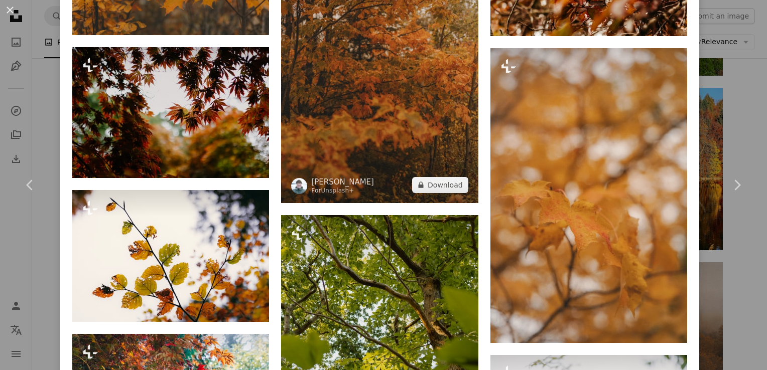
click at [416, 41] on img at bounding box center [379, 55] width 197 height 295
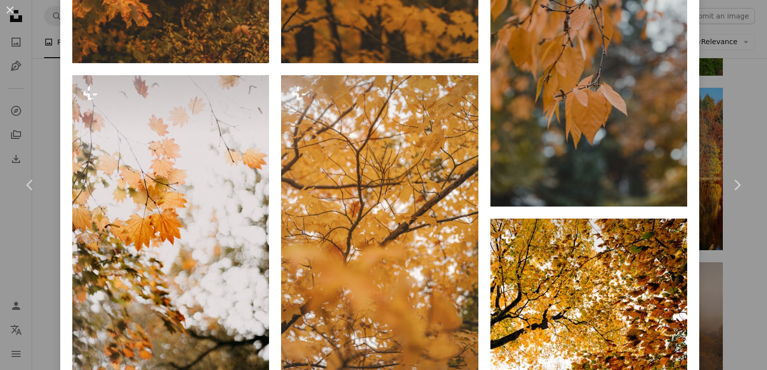
scroll to position [648, 0]
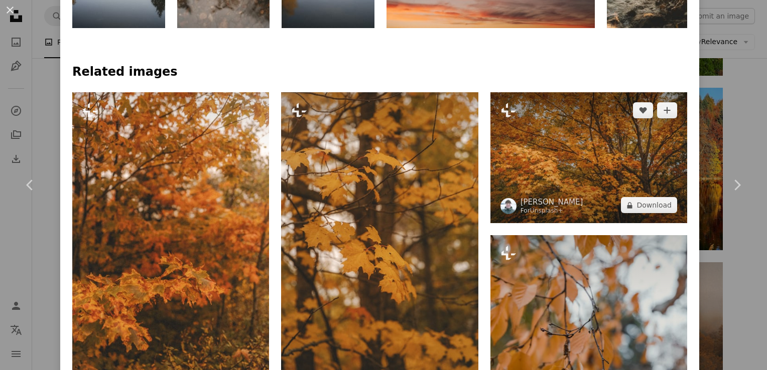
click at [607, 168] on img at bounding box center [588, 157] width 197 height 131
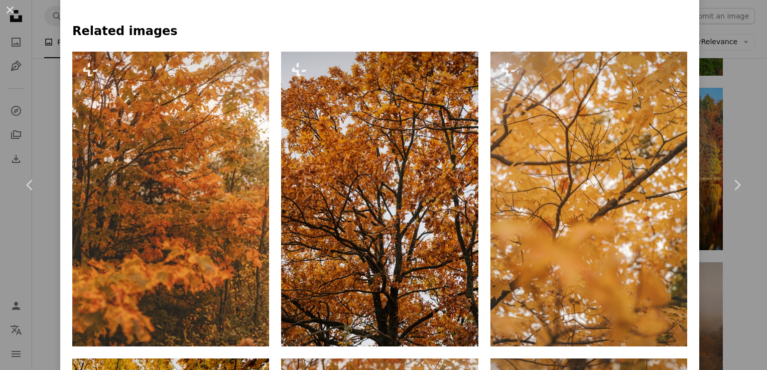
scroll to position [972, 0]
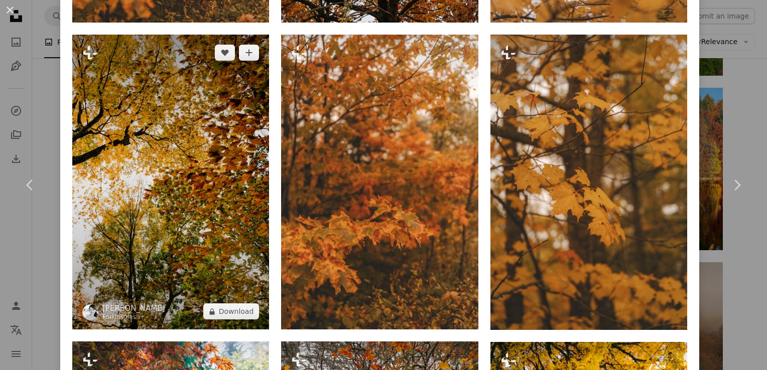
click at [224, 211] on img at bounding box center [170, 182] width 197 height 295
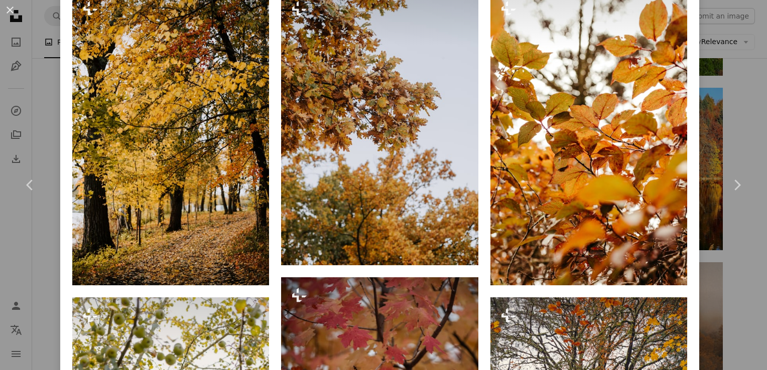
scroll to position [2846, 0]
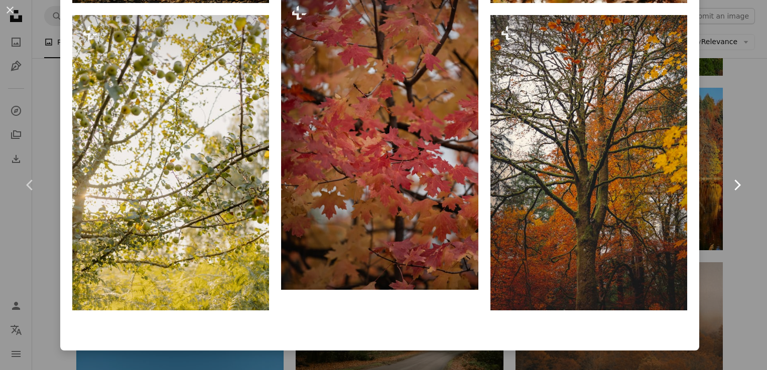
click at [716, 138] on link "Chevron right" at bounding box center [736, 185] width 60 height 96
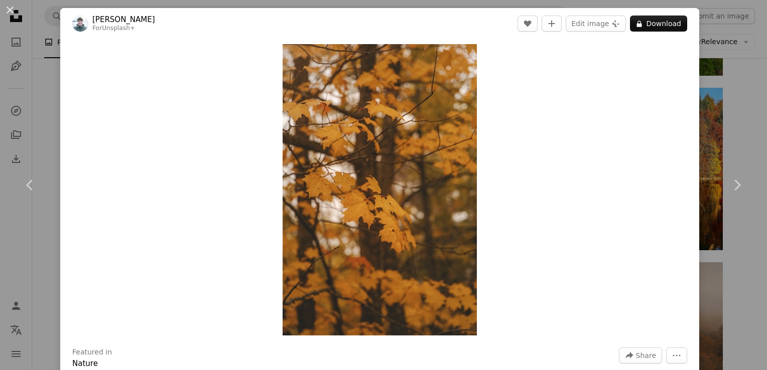
click at [708, 52] on div "An X shape Chevron left Chevron right Hans Isaacson For Unsplash+ A heart A plu…" at bounding box center [383, 185] width 767 height 370
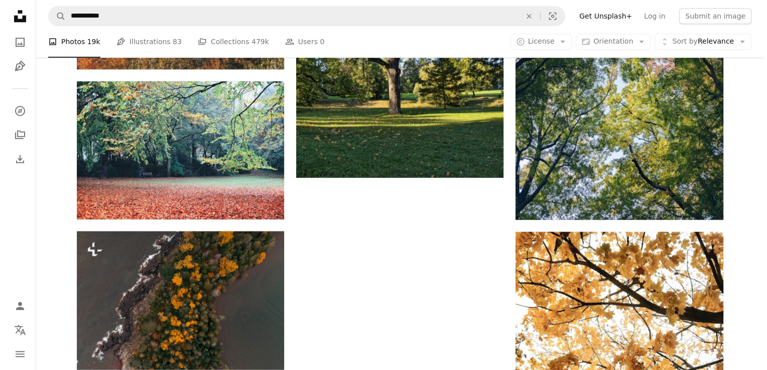
scroll to position [16729, 0]
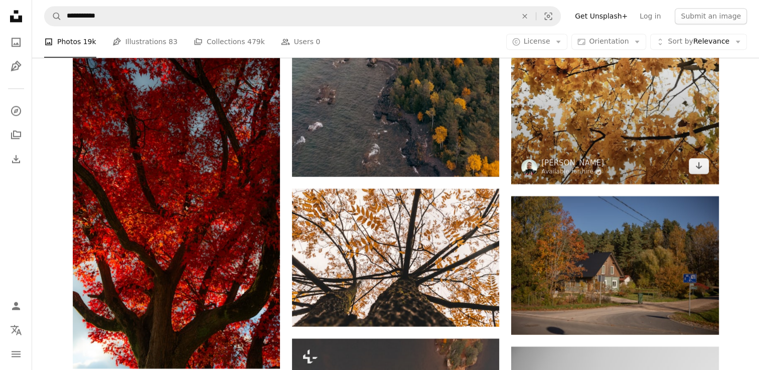
click at [622, 93] on img at bounding box center [614, 46] width 207 height 276
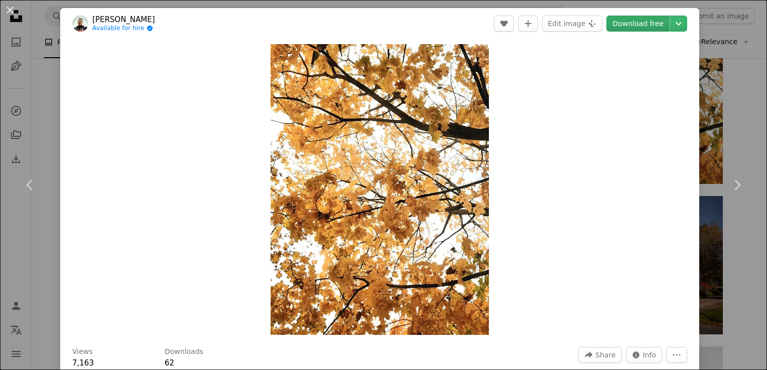
click at [635, 25] on link "Download free" at bounding box center [637, 24] width 63 height 16
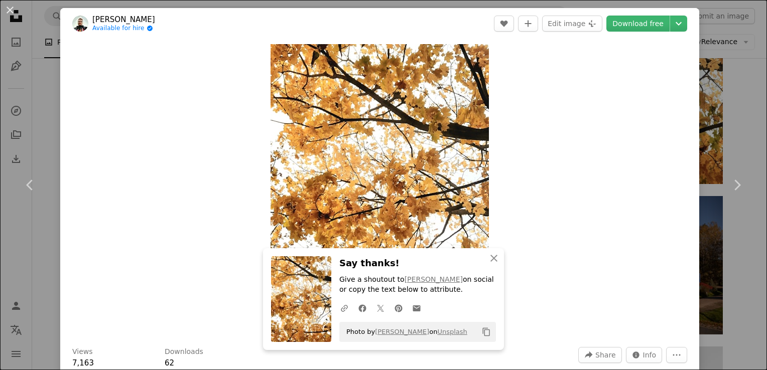
click at [488, 259] on icon "An X shape" at bounding box center [494, 258] width 12 height 12
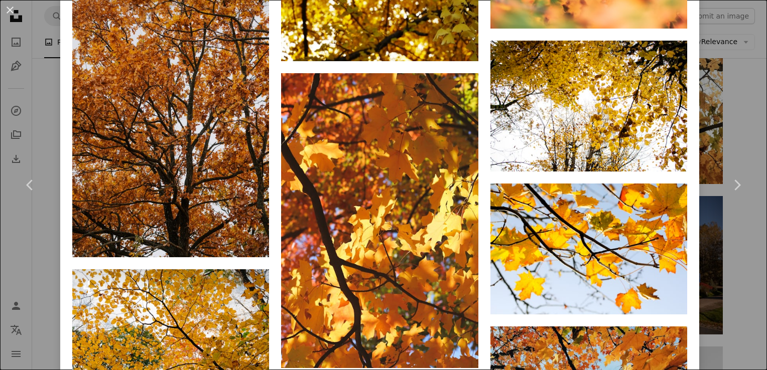
scroll to position [1296, 0]
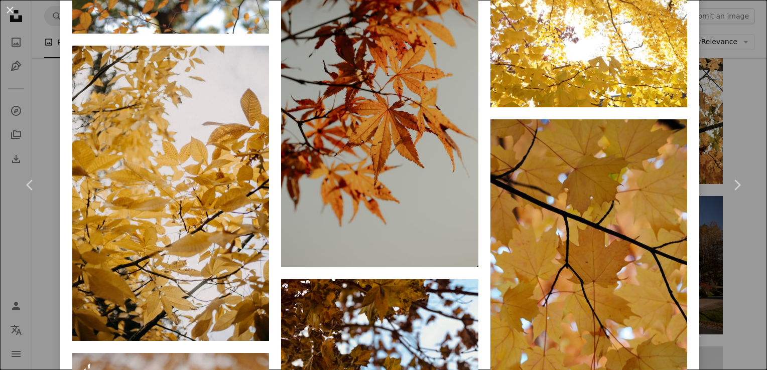
scroll to position [5463, 0]
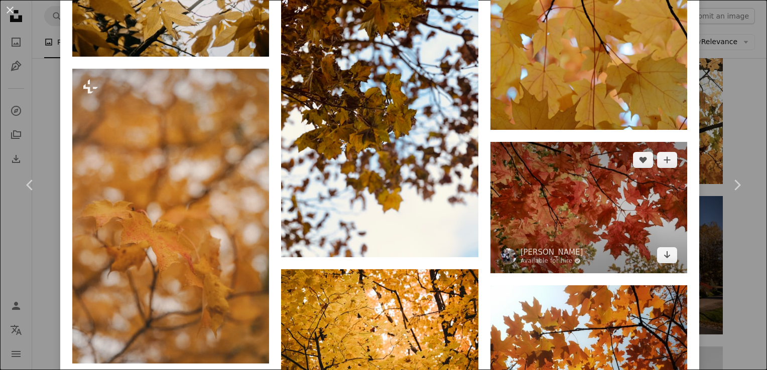
click at [562, 142] on img at bounding box center [588, 207] width 197 height 131
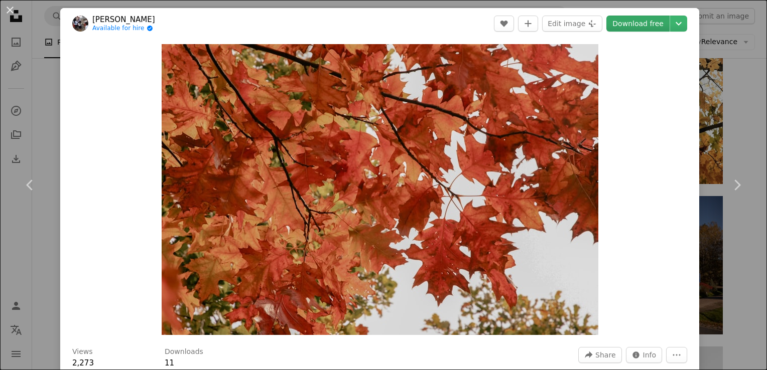
click at [630, 25] on link "Download free" at bounding box center [637, 24] width 63 height 16
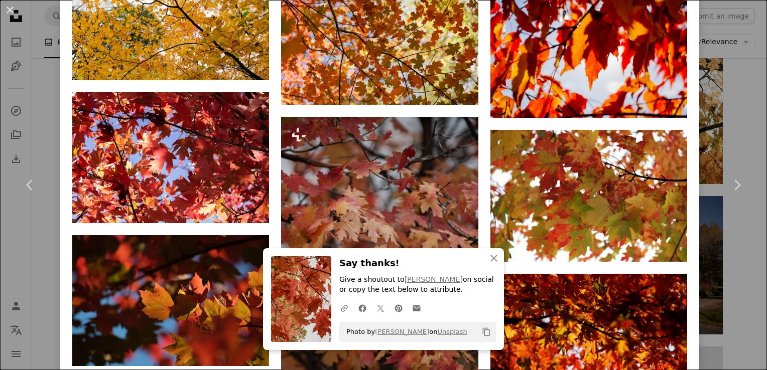
scroll to position [1620, 0]
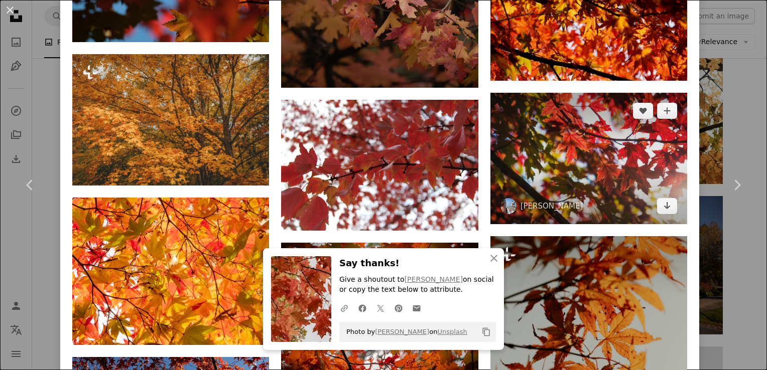
click at [593, 144] on img at bounding box center [588, 158] width 197 height 131
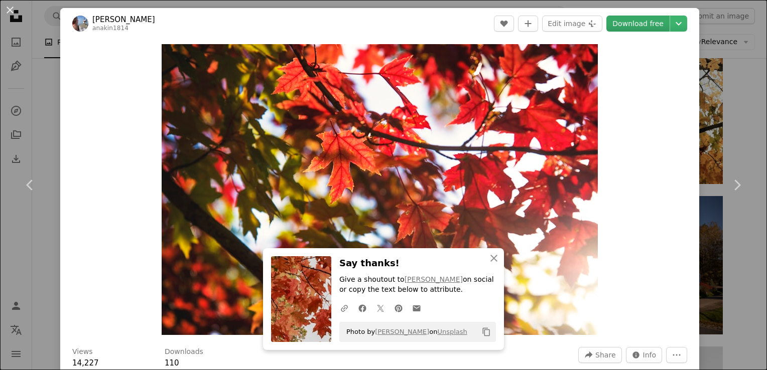
click at [636, 19] on link "Download free" at bounding box center [637, 24] width 63 height 16
